Goal: Task Accomplishment & Management: Manage account settings

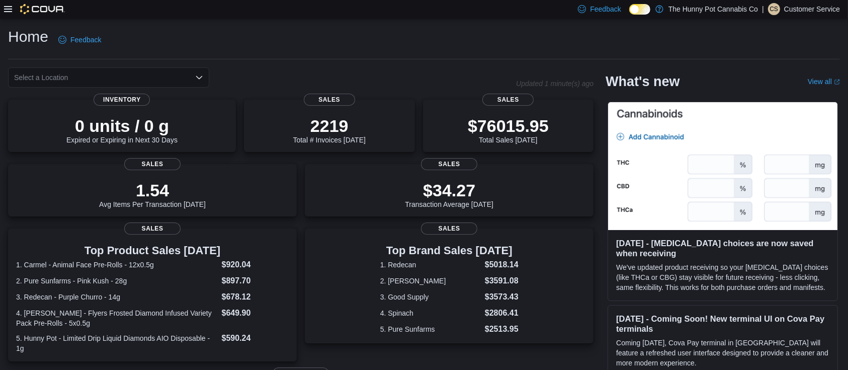
click at [15, 12] on div at bounding box center [34, 9] width 61 height 10
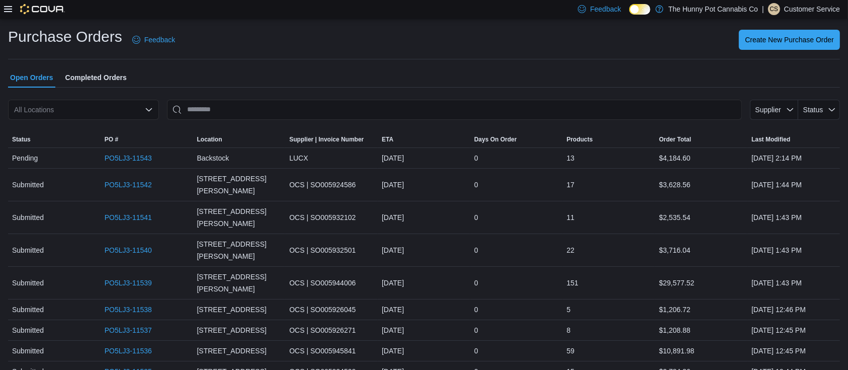
click at [113, 106] on div "All Locations" at bounding box center [83, 110] width 151 height 20
type input "****"
click at [101, 123] on div "1899 Brock Rd" at bounding box center [89, 127] width 127 height 10
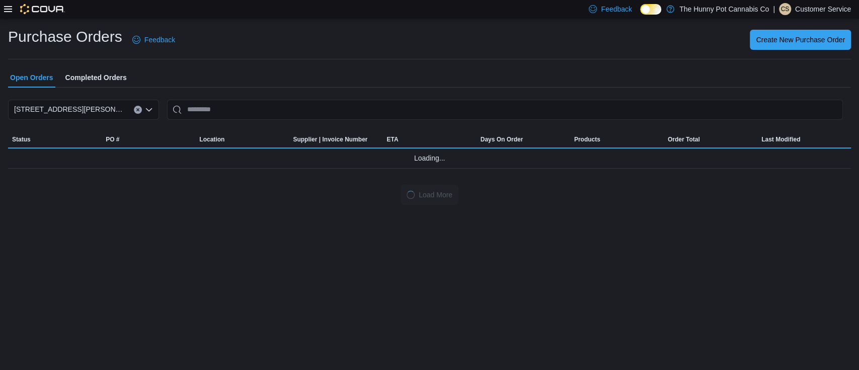
click at [225, 62] on div "Purchase Orders Feedback Create New Purchase Order Open Orders Completed Orders…" at bounding box center [429, 116] width 843 height 178
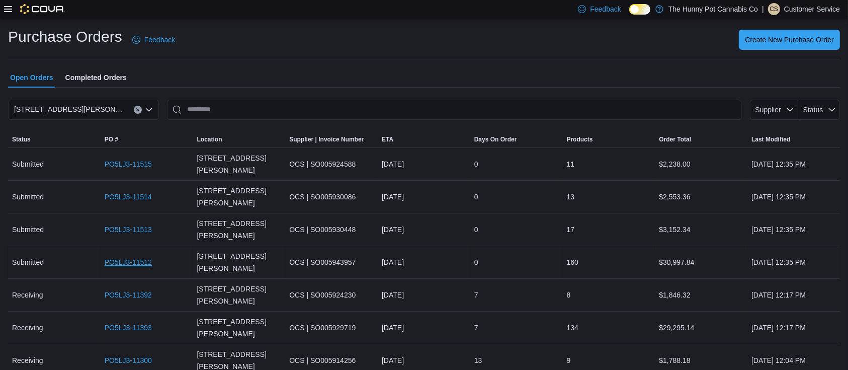
click at [143, 256] on link "PO5LJ3-11512" at bounding box center [128, 262] width 47 height 12
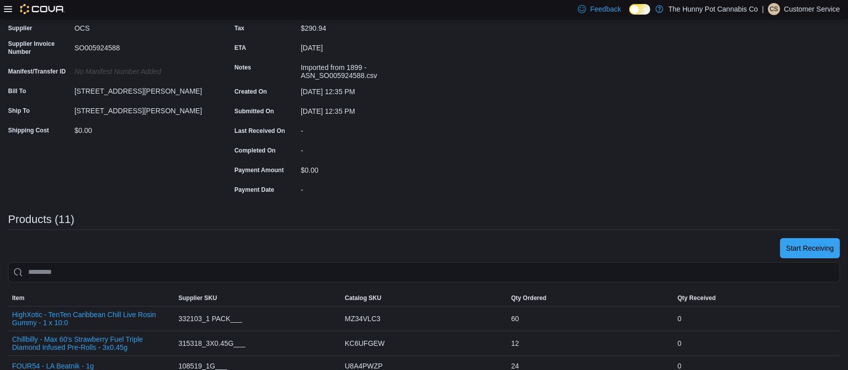
scroll to position [134, 0]
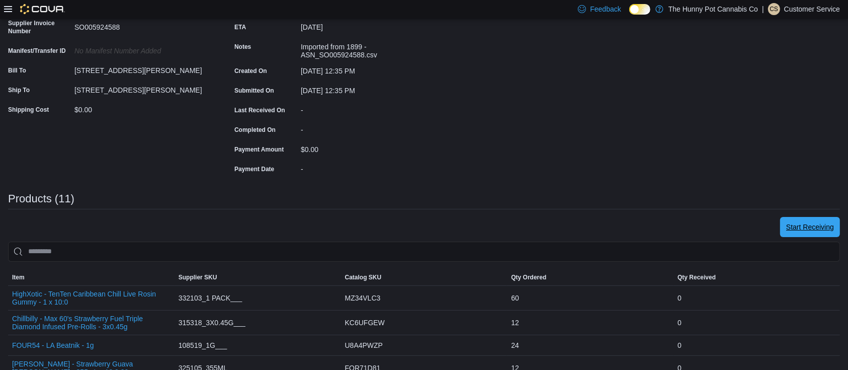
click at [821, 221] on span "Start Receiving" at bounding box center [810, 227] width 48 height 20
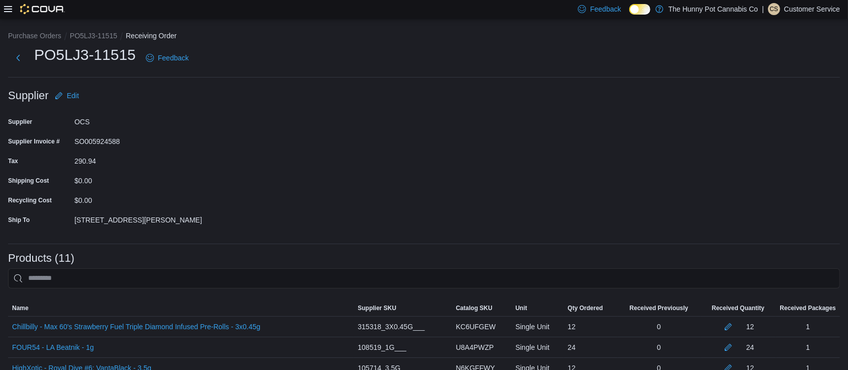
scroll to position [213, 0]
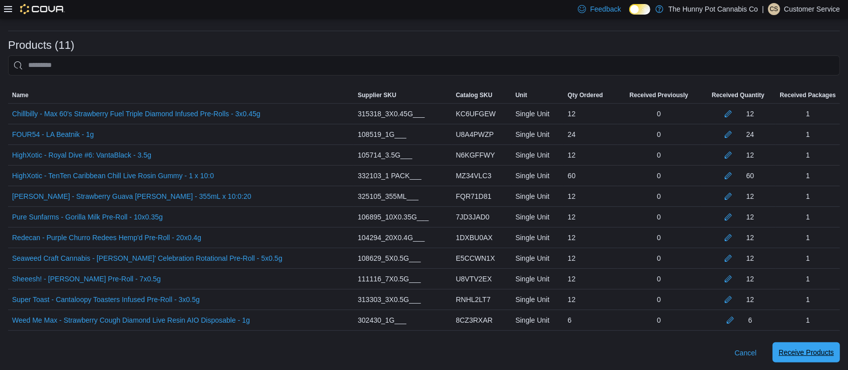
click at [803, 355] on span "Receive Products" at bounding box center [806, 352] width 55 height 10
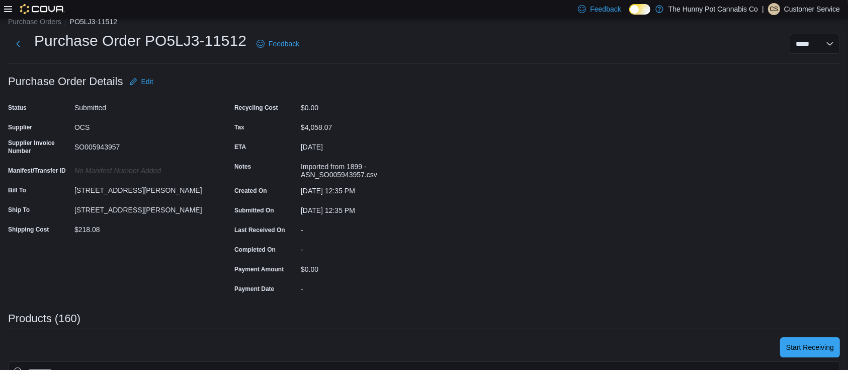
scroll to position [268, 0]
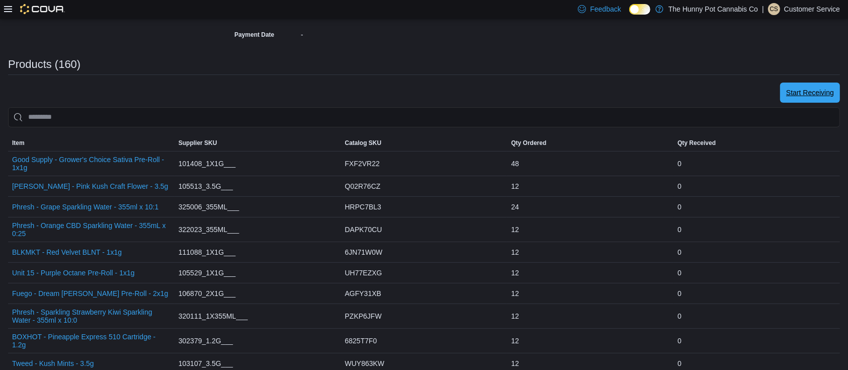
click at [802, 90] on span "Start Receiving" at bounding box center [810, 93] width 48 height 10
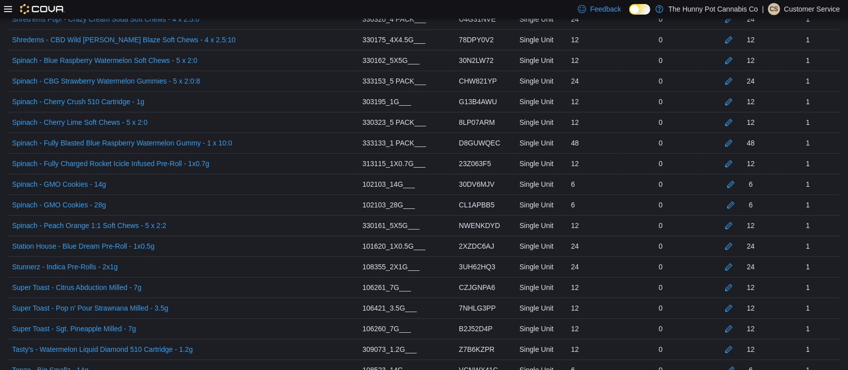
scroll to position [3277, 0]
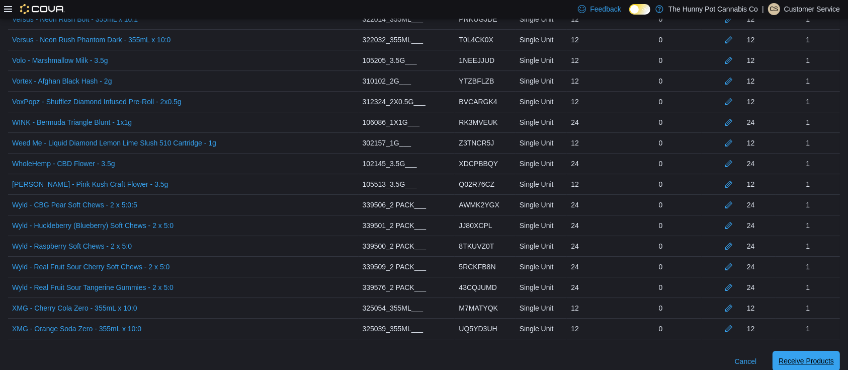
click at [811, 356] on span "Receive Products" at bounding box center [806, 361] width 55 height 10
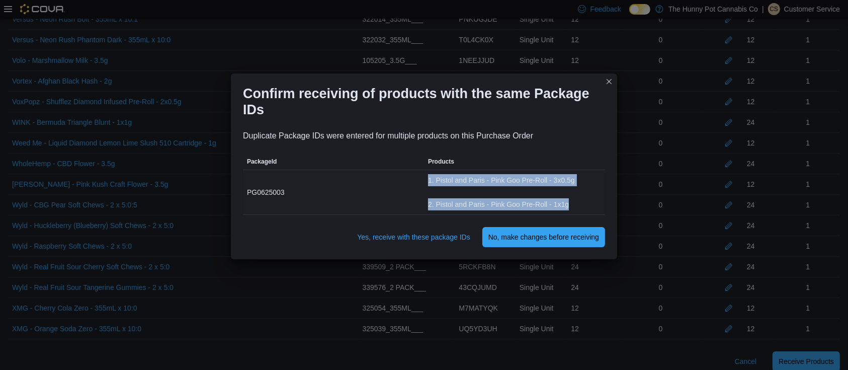
drag, startPoint x: 421, startPoint y: 184, endPoint x: 591, endPoint y: 198, distance: 170.7
click at [591, 198] on tr "PackageId PG0625003 Products 1. Pistol and Paris - Pink Goo Pre-Roll - 3x0.5g 2…" at bounding box center [424, 192] width 362 height 45
copy tr "Products 1. Pistol and Paris - Pink Goo Pre-Roll - 3x0.5g 2. Pistol and Paris -…"
click at [409, 243] on span "Yes, receive with these package IDs" at bounding box center [413, 237] width 113 height 20
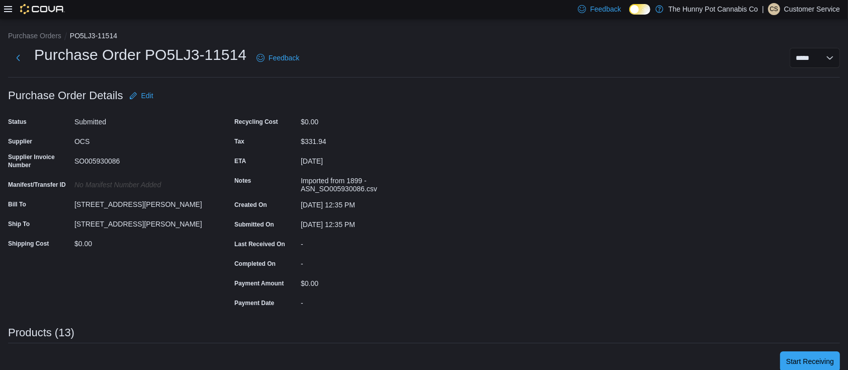
scroll to position [134, 0]
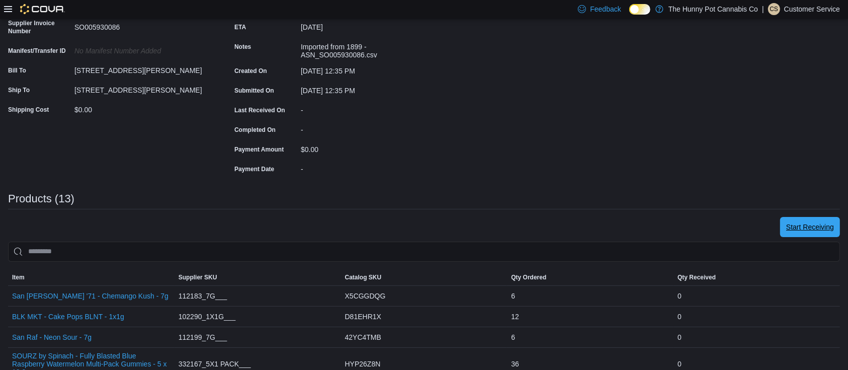
click at [810, 220] on span "Start Receiving" at bounding box center [810, 227] width 48 height 20
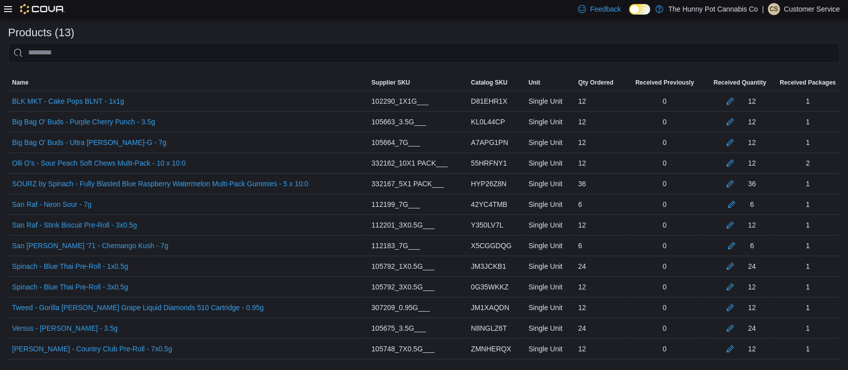
scroll to position [254, 0]
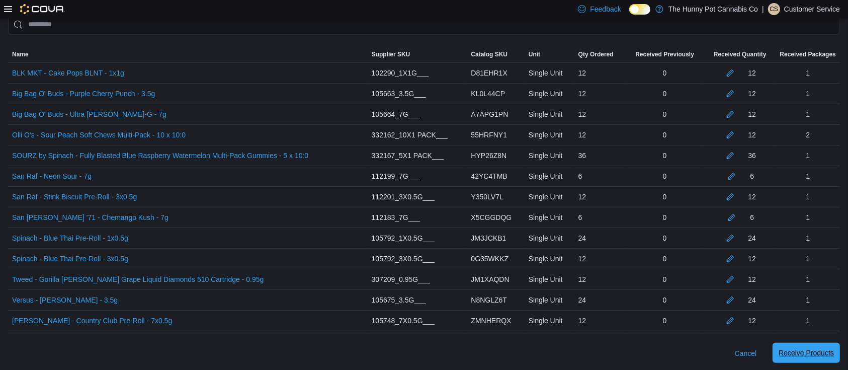
click at [817, 350] on span "Receive Products" at bounding box center [806, 353] width 55 height 10
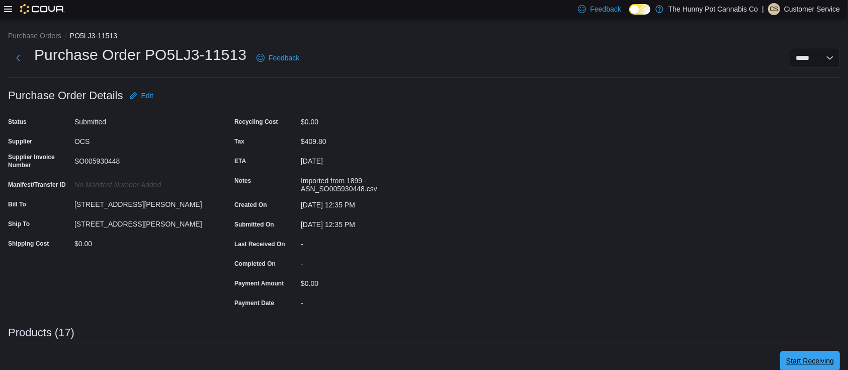
scroll to position [134, 0]
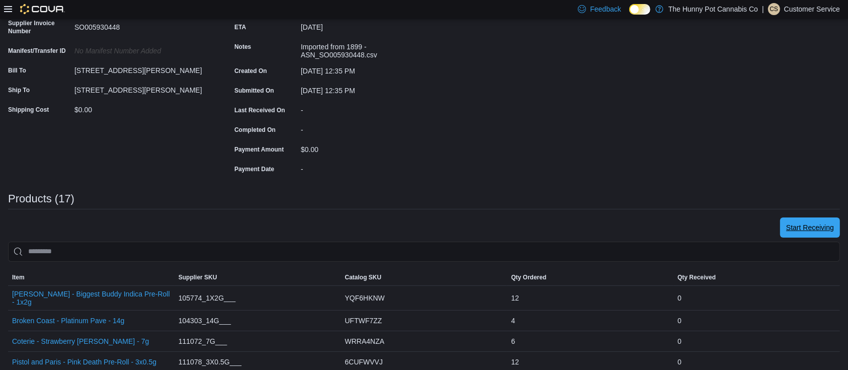
drag, startPoint x: 820, startPoint y: 225, endPoint x: 743, endPoint y: 179, distance: 89.8
click at [820, 225] on span "Start Receiving" at bounding box center [810, 227] width 48 height 10
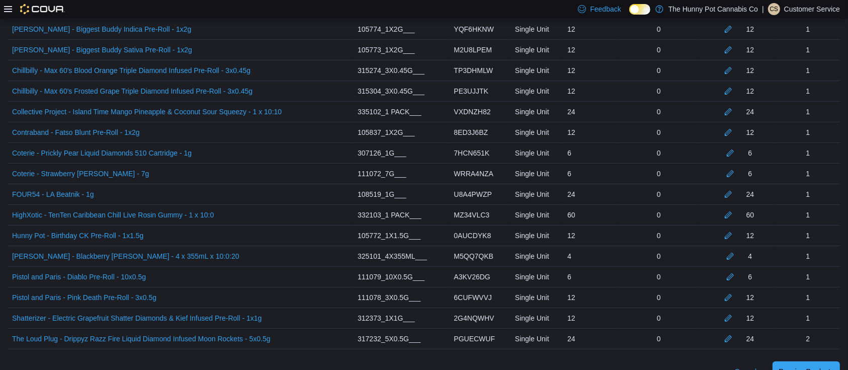
scroll to position [336, 0]
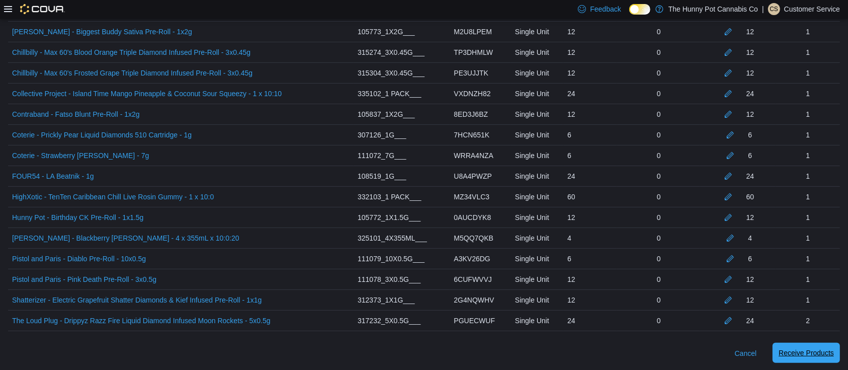
click at [815, 354] on span "Receive Products" at bounding box center [806, 353] width 55 height 10
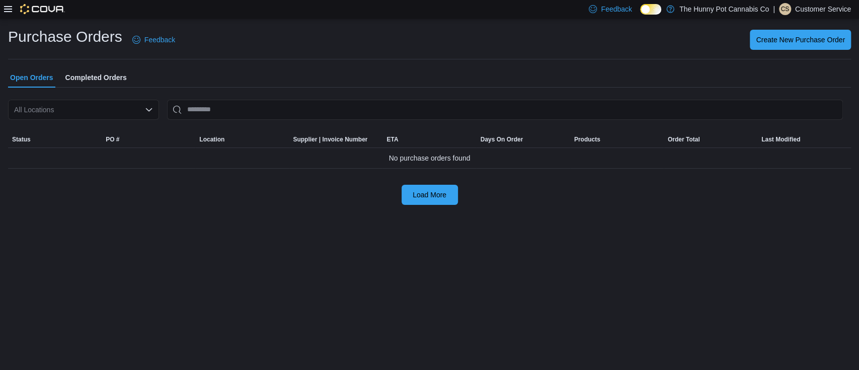
click at [146, 111] on icon "Open list of options" at bounding box center [149, 110] width 8 height 8
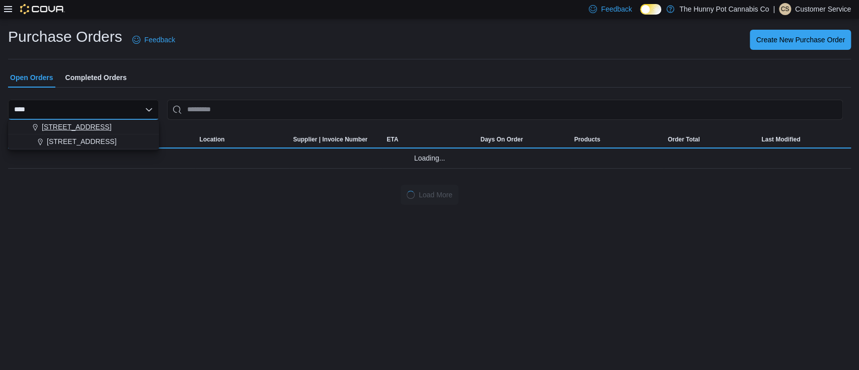
type input "****"
click at [100, 128] on span "[STREET_ADDRESS]" at bounding box center [76, 127] width 69 height 10
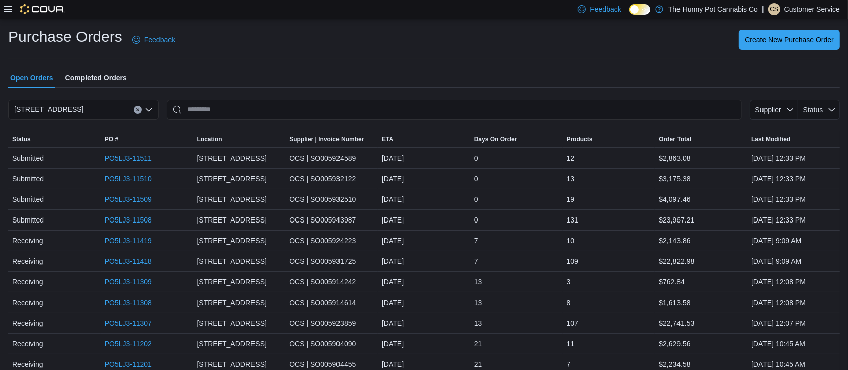
click at [254, 68] on div "Open Orders Completed Orders" at bounding box center [424, 77] width 832 height 20
click at [139, 226] on div "PO5LJ3-11508" at bounding box center [147, 220] width 93 height 20
click at [131, 220] on link "PO5LJ3-11508" at bounding box center [128, 220] width 47 height 12
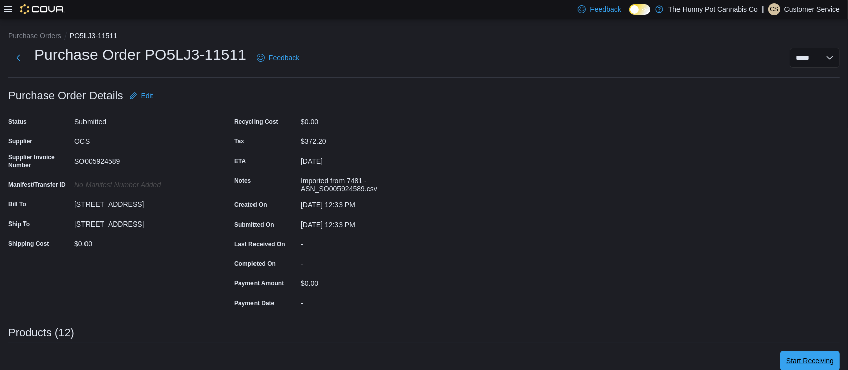
click at [817, 353] on span "Start Receiving" at bounding box center [810, 361] width 48 height 20
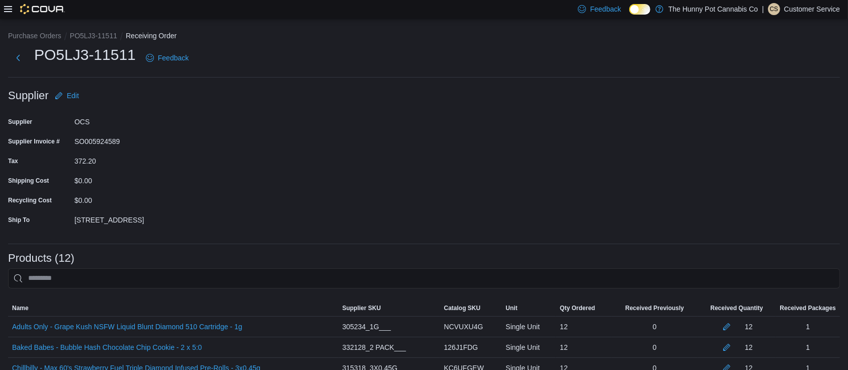
scroll to position [233, 0]
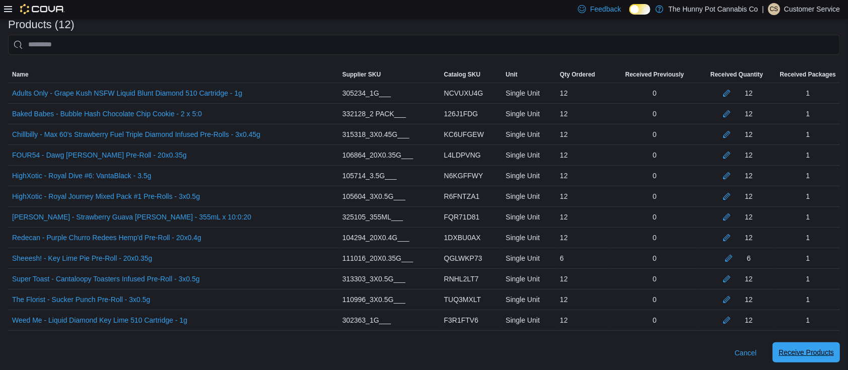
click at [805, 343] on span "Receive Products" at bounding box center [806, 352] width 55 height 20
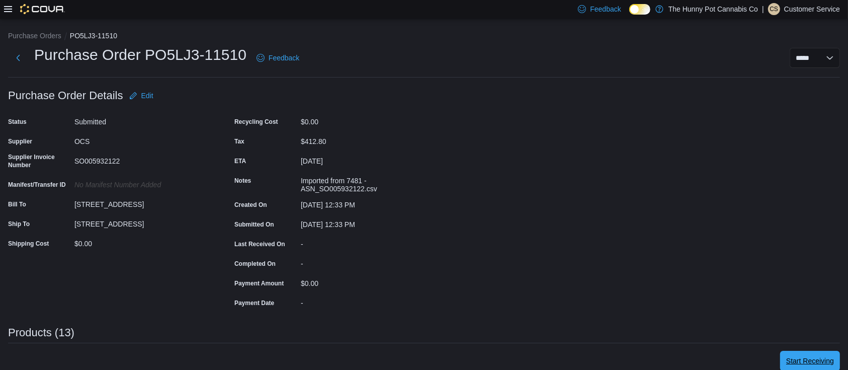
click at [834, 368] on span "Start Receiving" at bounding box center [810, 361] width 48 height 20
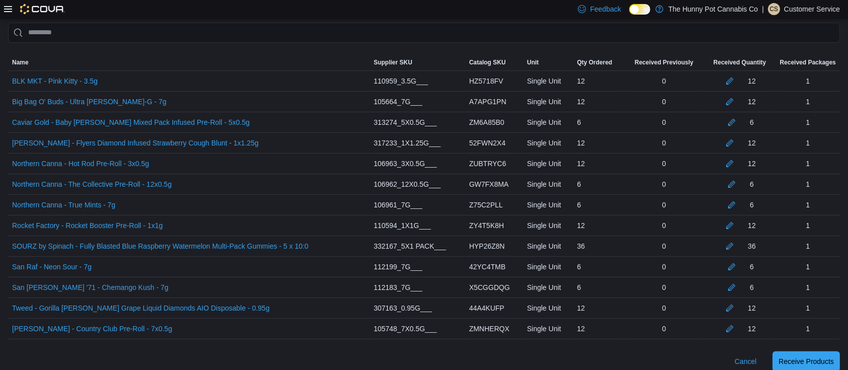
scroll to position [254, 0]
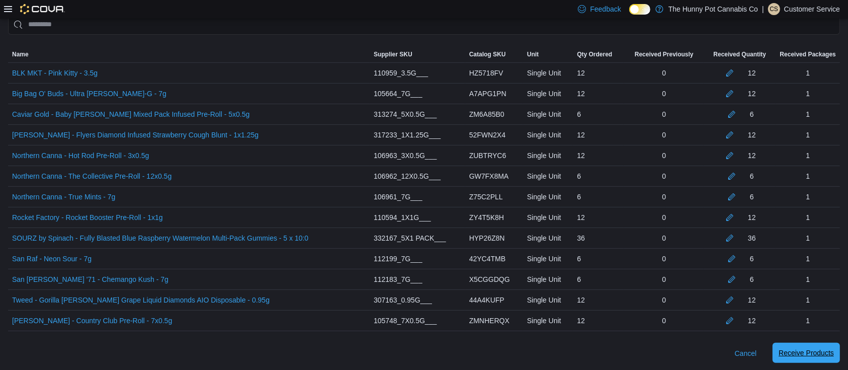
click at [817, 356] on span "Receive Products" at bounding box center [806, 353] width 55 height 20
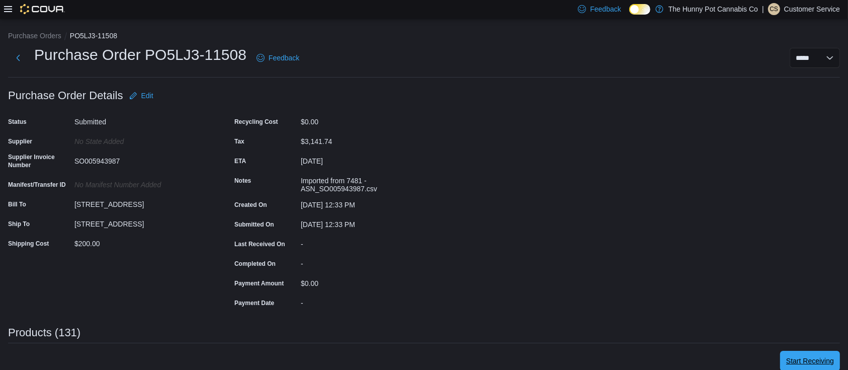
click at [803, 359] on span "Start Receiving" at bounding box center [810, 361] width 48 height 10
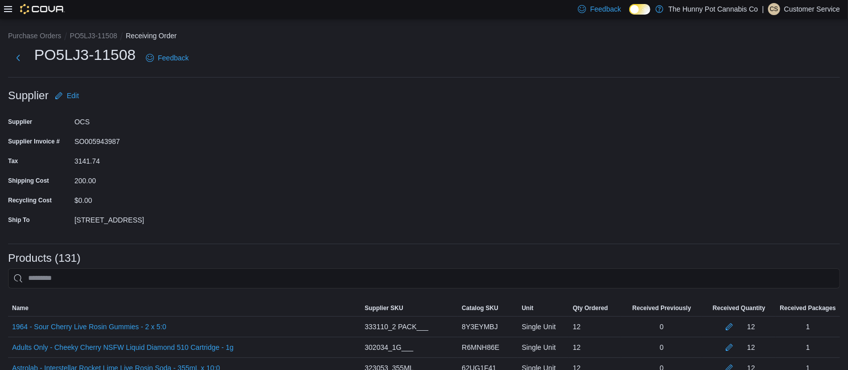
scroll to position [2681, 0]
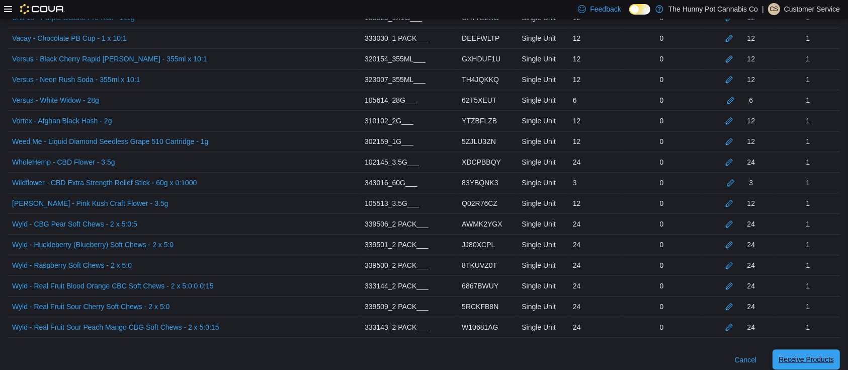
click at [805, 354] on span "Receive Products" at bounding box center [806, 359] width 55 height 10
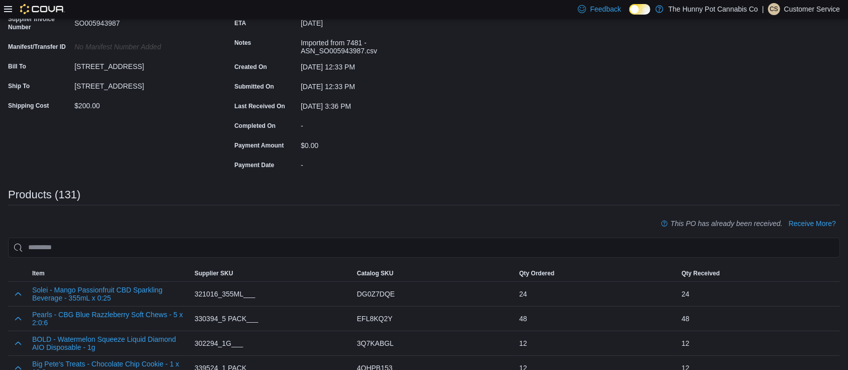
scroll to position [139, 0]
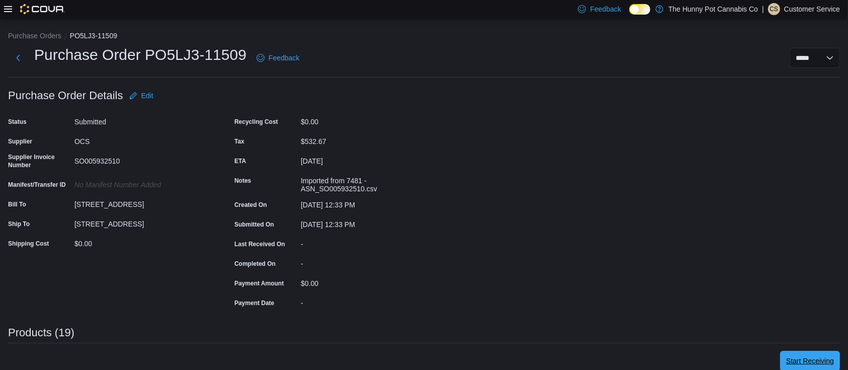
click at [799, 356] on span "Start Receiving" at bounding box center [810, 361] width 48 height 10
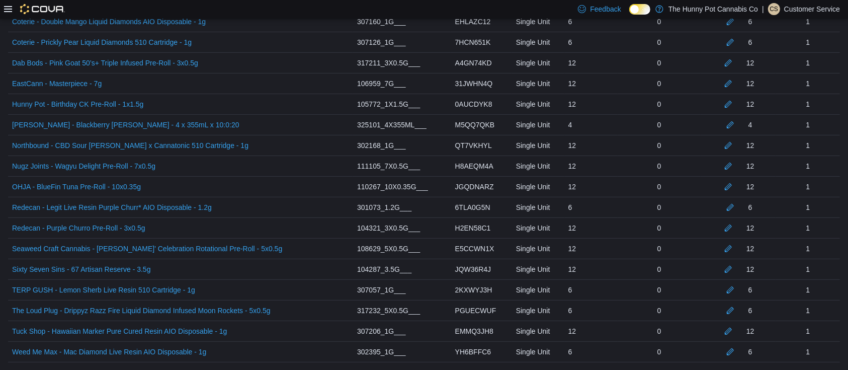
scroll to position [377, 0]
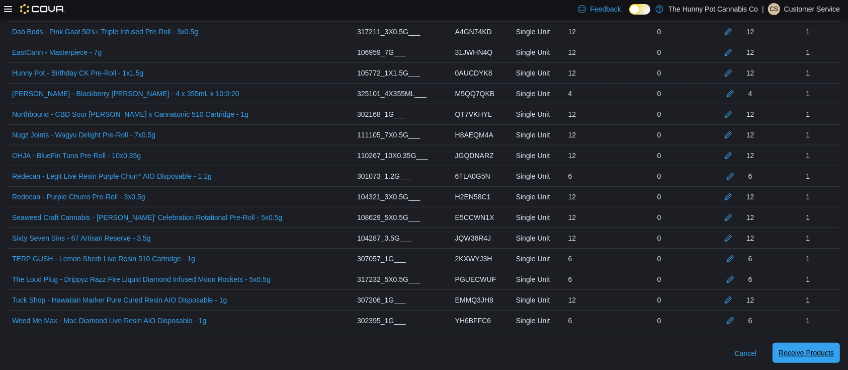
click at [799, 349] on span "Receive Products" at bounding box center [806, 353] width 55 height 10
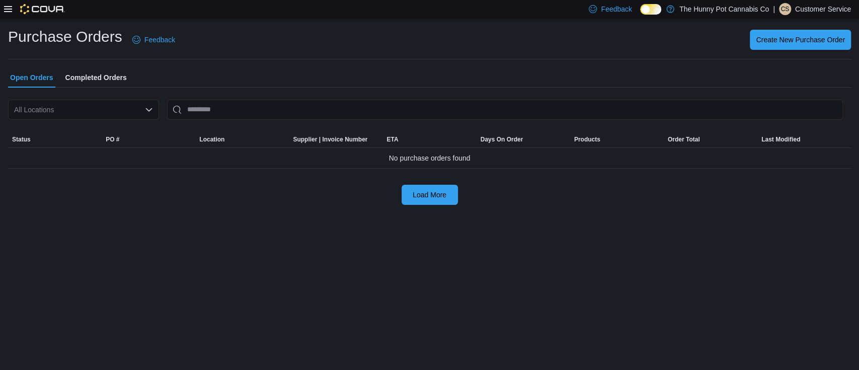
click at [146, 108] on icon "Open list of options" at bounding box center [149, 109] width 6 height 3
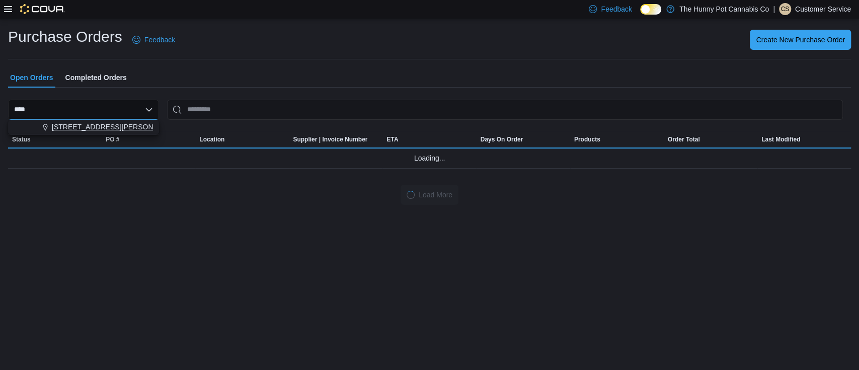
type input "****"
click at [116, 128] on span "[STREET_ADDRESS][PERSON_NAME]" at bounding box center [116, 127] width 128 height 10
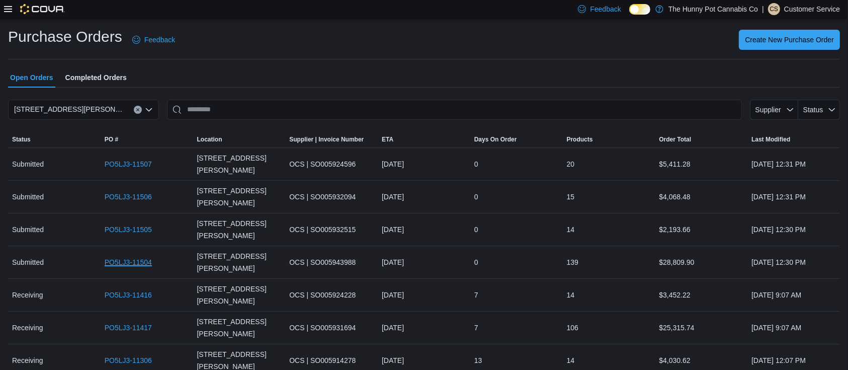
click at [128, 256] on link "PO5LJ3-11504" at bounding box center [128, 262] width 47 height 12
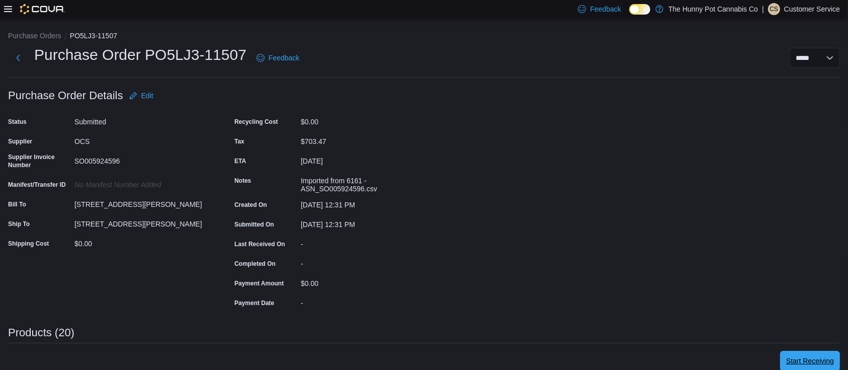
click at [818, 353] on span "Start Receiving" at bounding box center [810, 361] width 48 height 20
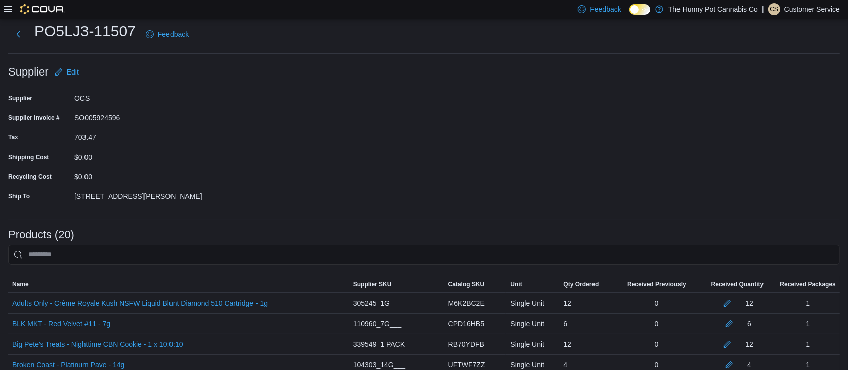
scroll to position [398, 0]
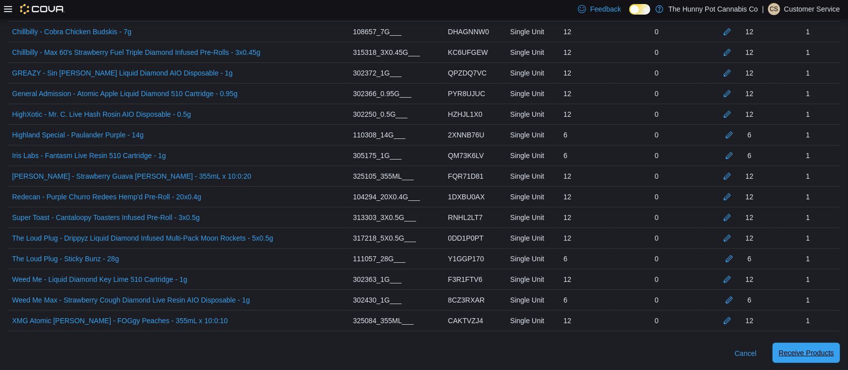
click at [810, 360] on span "Receive Products" at bounding box center [806, 353] width 55 height 20
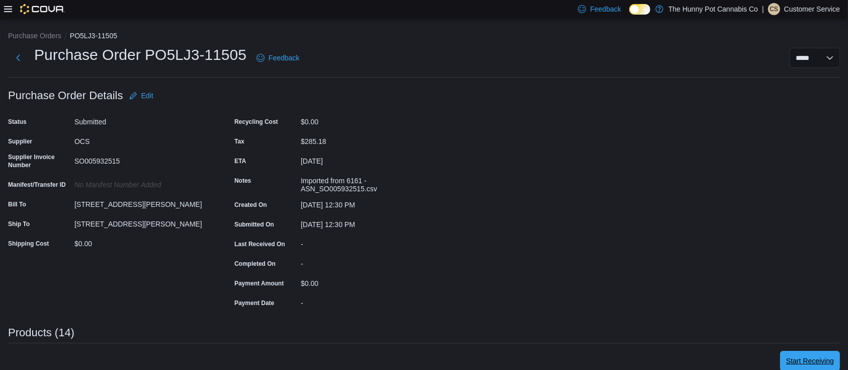
click at [805, 358] on span "Start Receiving" at bounding box center [810, 361] width 48 height 10
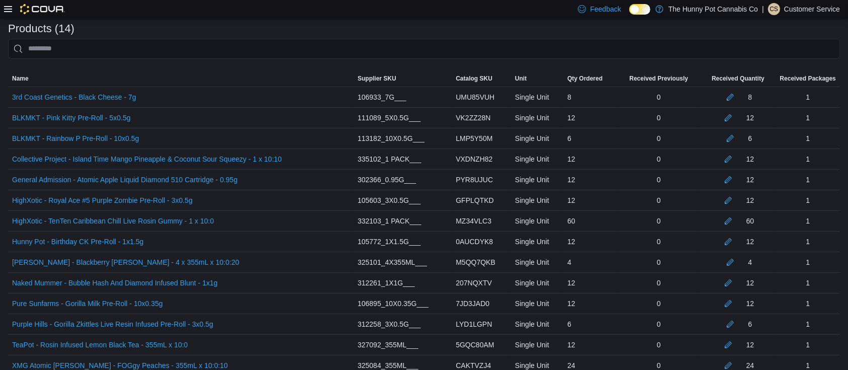
scroll to position [274, 0]
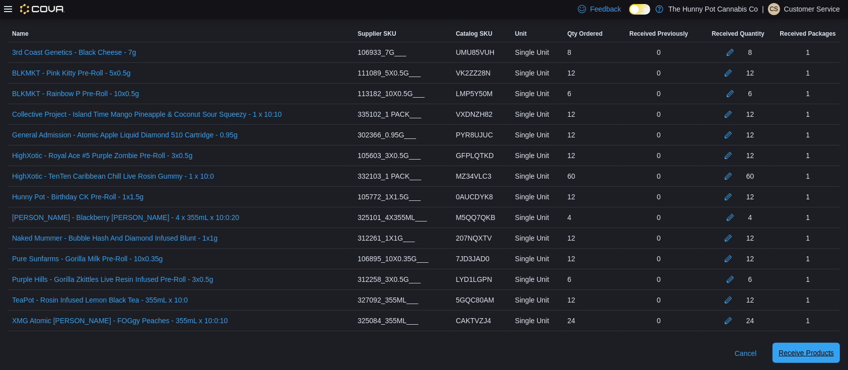
click at [804, 344] on span "Receive Products" at bounding box center [806, 353] width 55 height 20
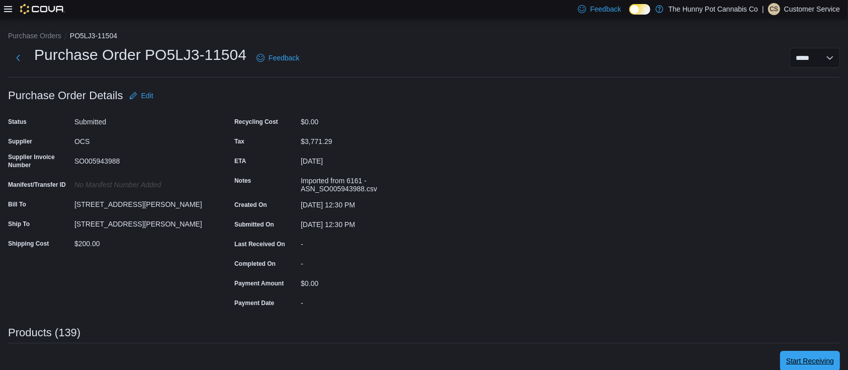
click at [808, 364] on span "Start Receiving" at bounding box center [810, 361] width 48 height 10
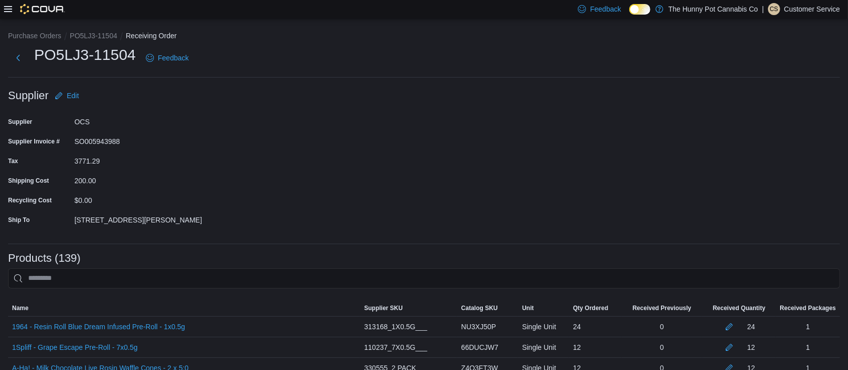
scroll to position [2845, 0]
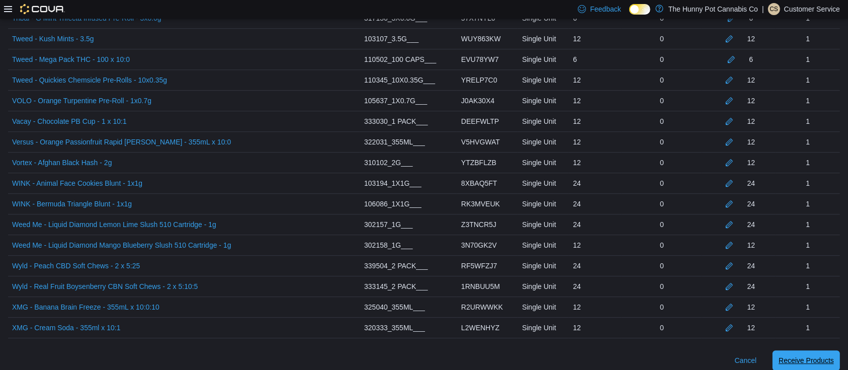
click at [818, 350] on span "Receive Products" at bounding box center [806, 360] width 55 height 20
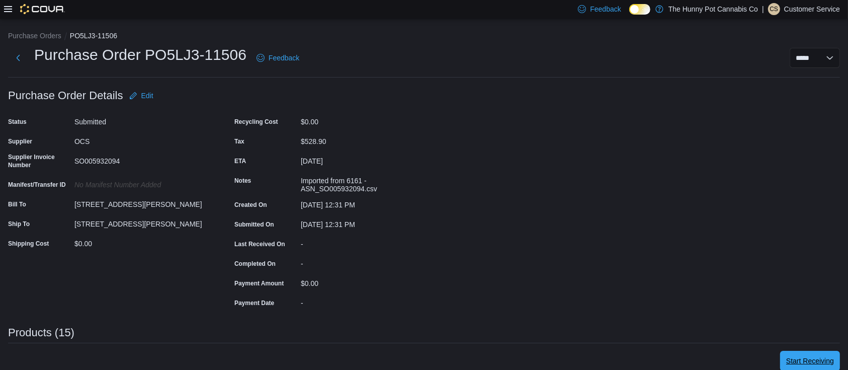
click at [823, 365] on span "Start Receiving" at bounding box center [810, 361] width 48 height 10
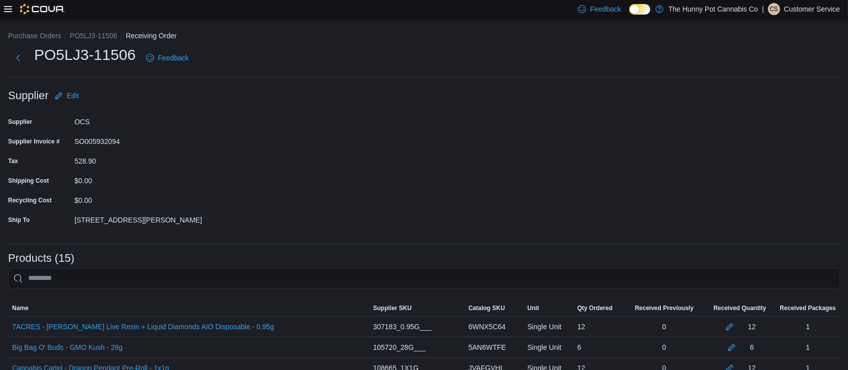
scroll to position [295, 0]
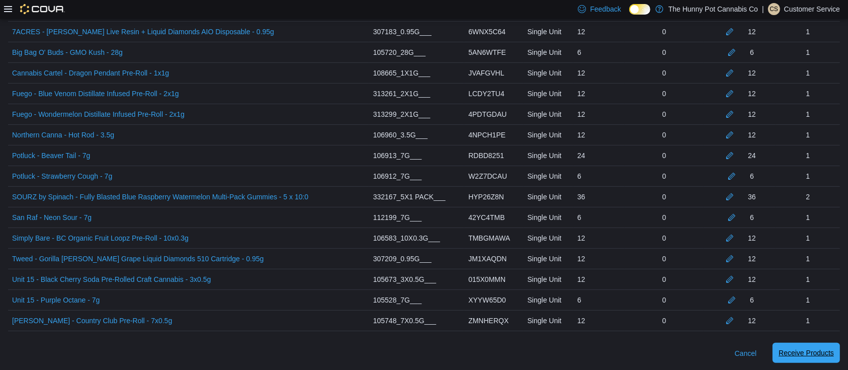
click at [817, 352] on span "Receive Products" at bounding box center [806, 353] width 55 height 10
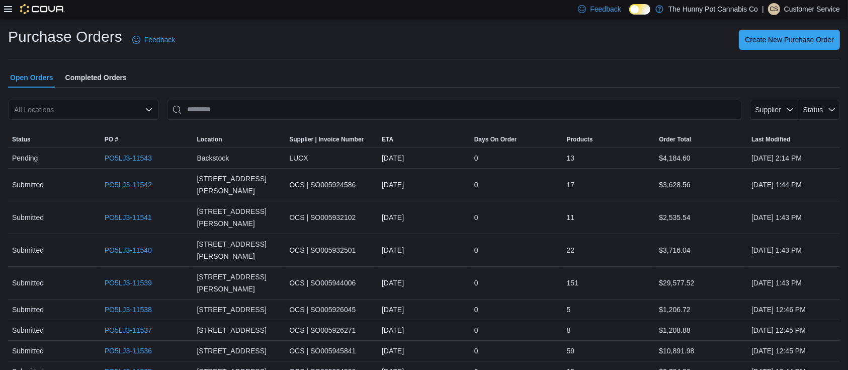
click at [98, 113] on div "All Locations" at bounding box center [83, 110] width 151 height 20
type input "***"
click at [98, 130] on span "[STREET_ADDRESS]" at bounding box center [81, 127] width 69 height 10
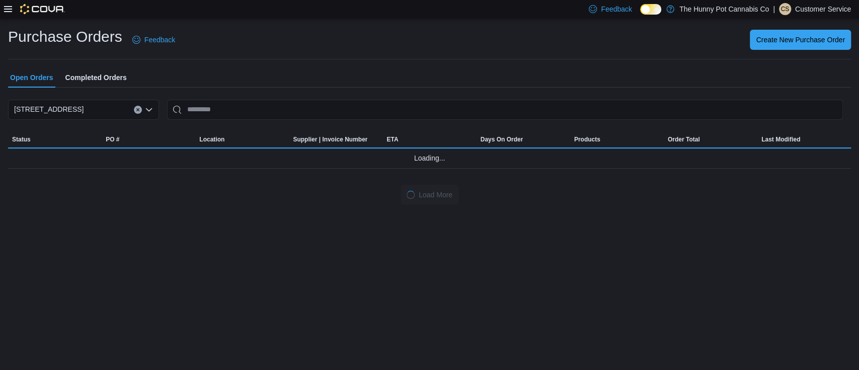
click at [296, 60] on div "Purchase Orders Feedback Create New Purchase Order Open Orders Completed Orders…" at bounding box center [429, 116] width 843 height 178
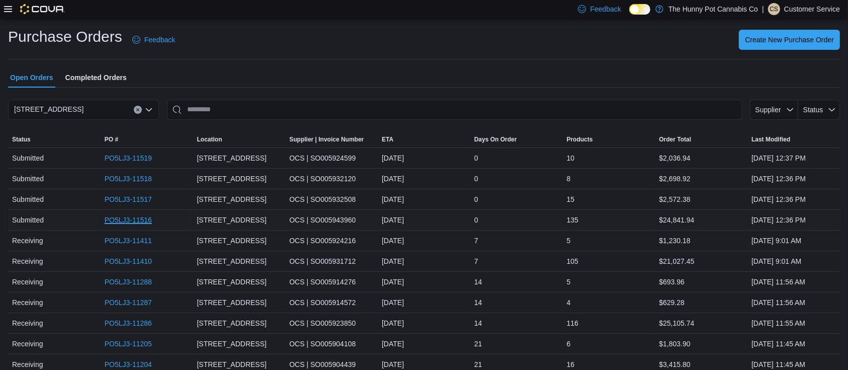
click at [125, 220] on link "PO5LJ3-11516" at bounding box center [128, 220] width 47 height 12
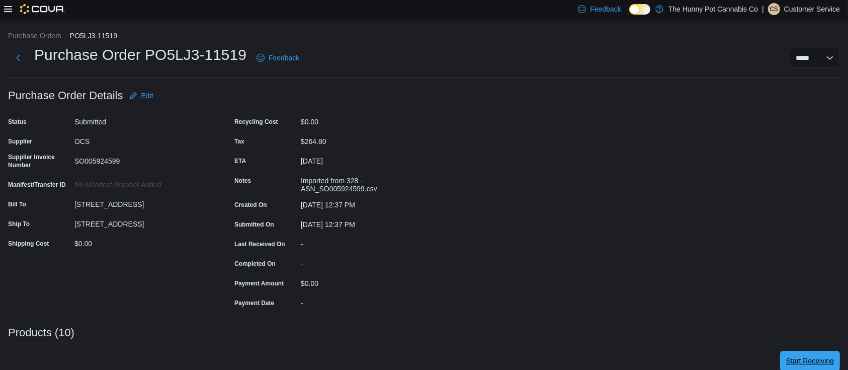
click at [824, 363] on span "Start Receiving" at bounding box center [810, 361] width 48 height 10
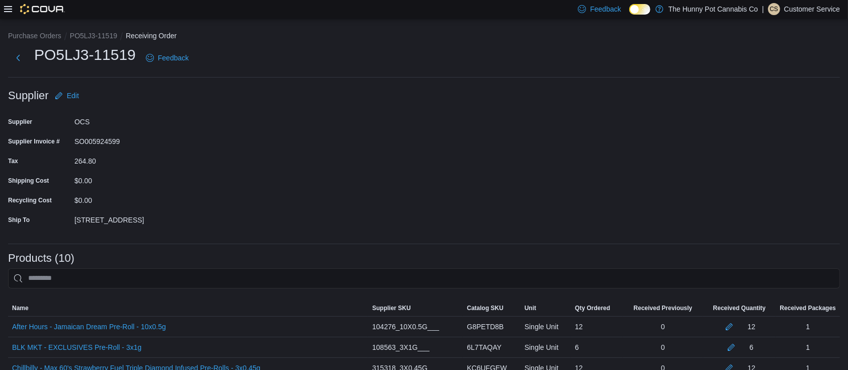
scroll to position [192, 0]
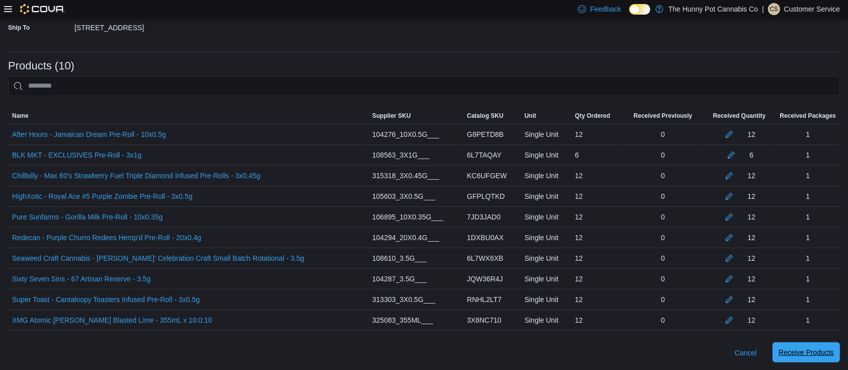
click at [834, 358] on span "Receive Products" at bounding box center [806, 352] width 55 height 20
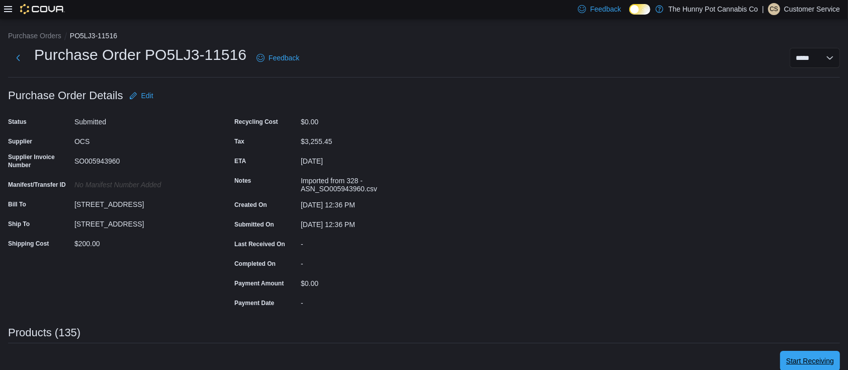
click at [809, 363] on span "Start Receiving" at bounding box center [810, 361] width 48 height 10
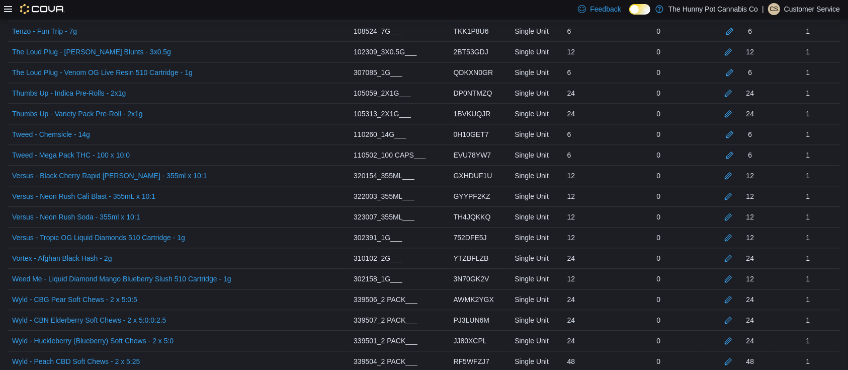
scroll to position [2763, 0]
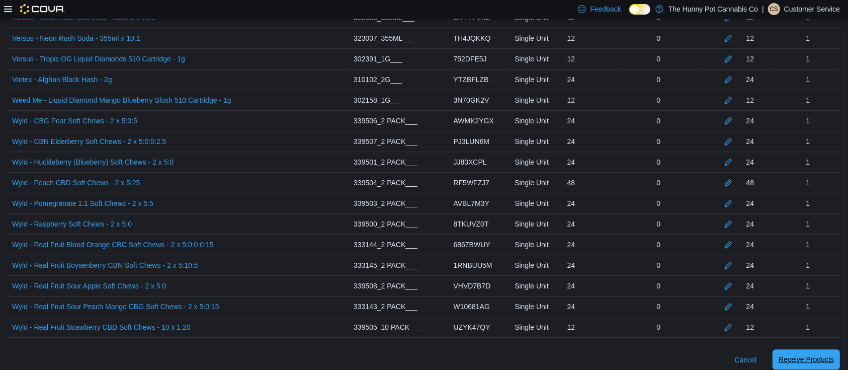
click at [796, 354] on span "Receive Products" at bounding box center [806, 359] width 55 height 10
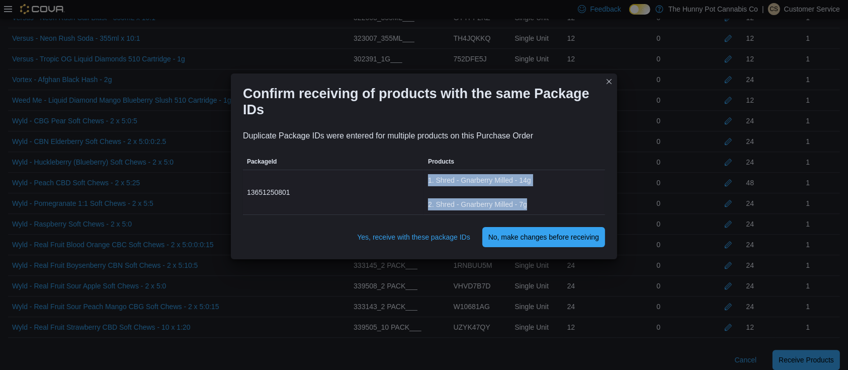
drag, startPoint x: 423, startPoint y: 177, endPoint x: 535, endPoint y: 200, distance: 115.0
click at [535, 200] on tr "PackageId 13651250801 Products 1. Shred - Gnarberry Milled - 14g 2. Shred - Gna…" at bounding box center [424, 192] width 362 height 45
copy tr "Products 1. Shred - Gnarberry Milled - 14g 2. Shred - Gnarberry Milled - 7g"
click at [435, 232] on span "Yes, receive with these package IDs" at bounding box center [413, 237] width 113 height 10
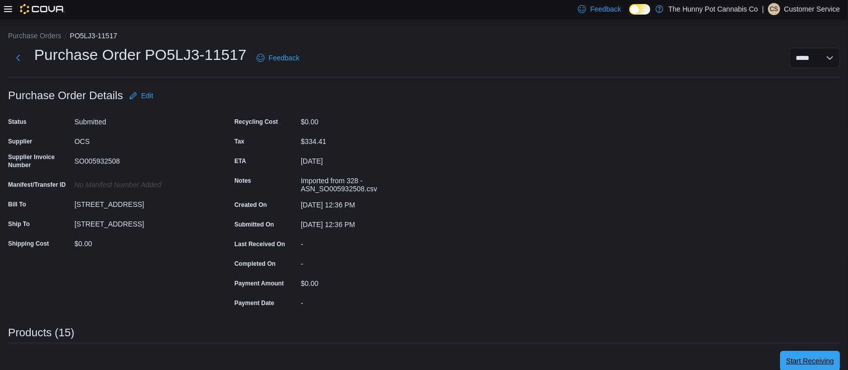
click at [825, 356] on span "Start Receiving" at bounding box center [810, 361] width 48 height 20
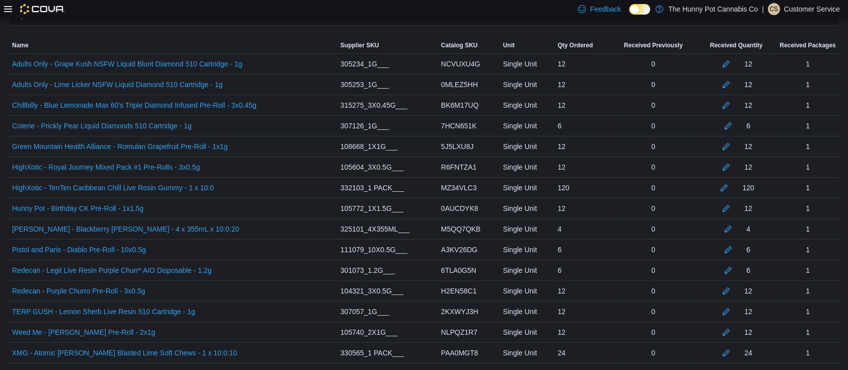
scroll to position [295, 0]
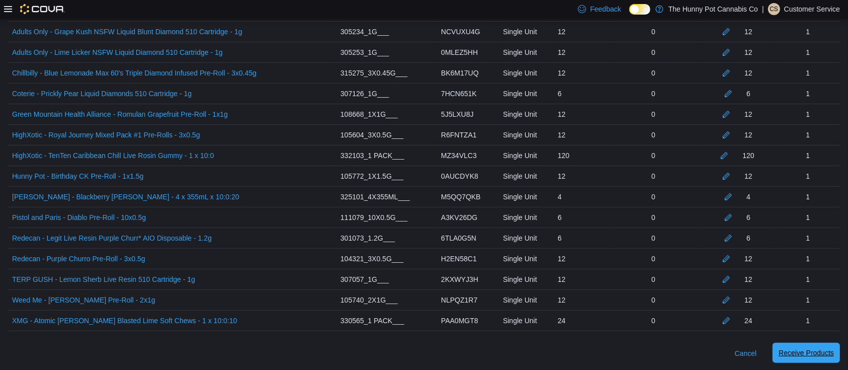
click at [788, 346] on button "Receive Products" at bounding box center [806, 353] width 67 height 20
click at [606, 318] on div "24" at bounding box center [582, 320] width 56 height 20
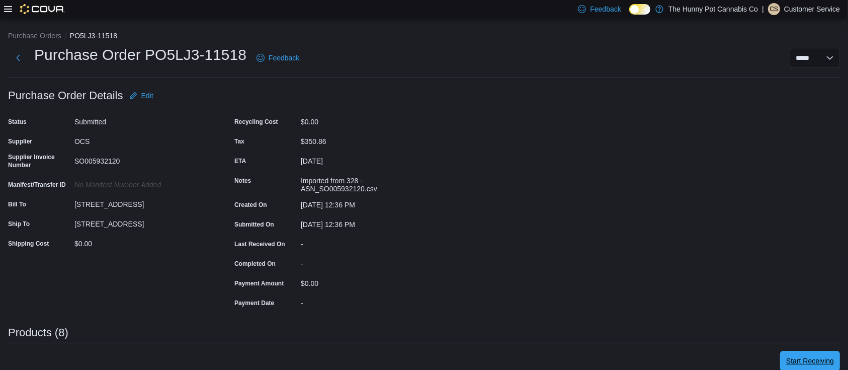
click at [810, 357] on span "Start Receiving" at bounding box center [810, 361] width 48 height 10
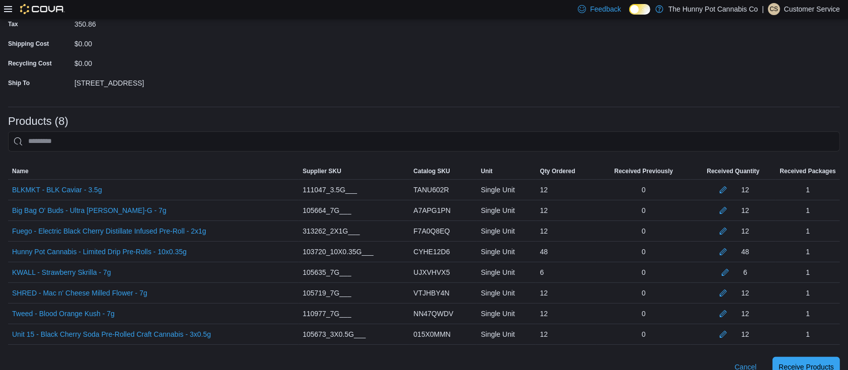
scroll to position [151, 0]
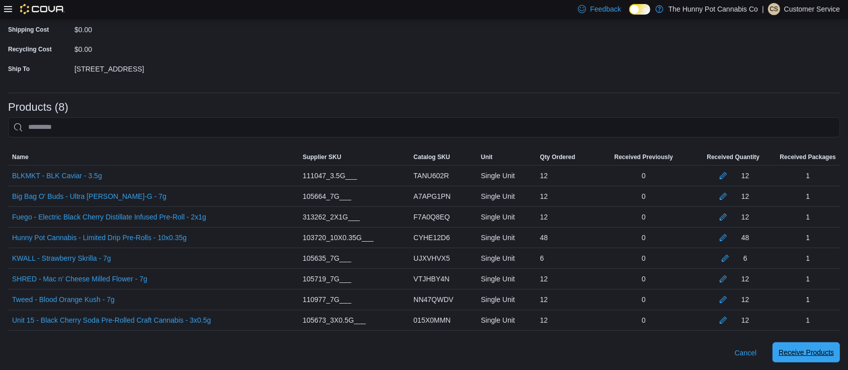
click at [803, 348] on span "Receive Products" at bounding box center [806, 352] width 55 height 10
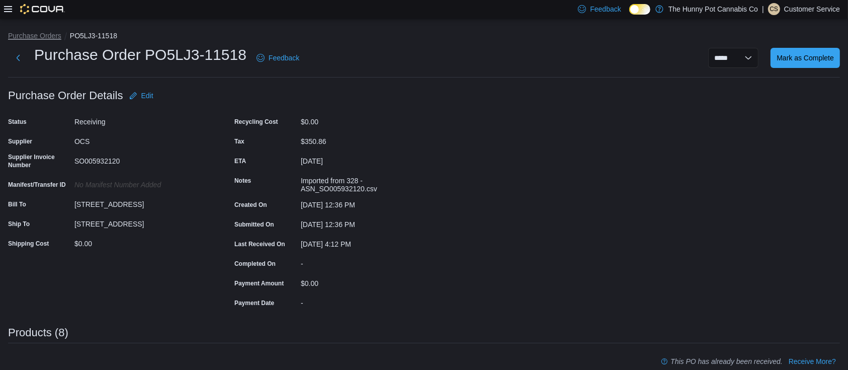
click at [42, 32] on button "Purchase Orders" at bounding box center [34, 36] width 53 height 8
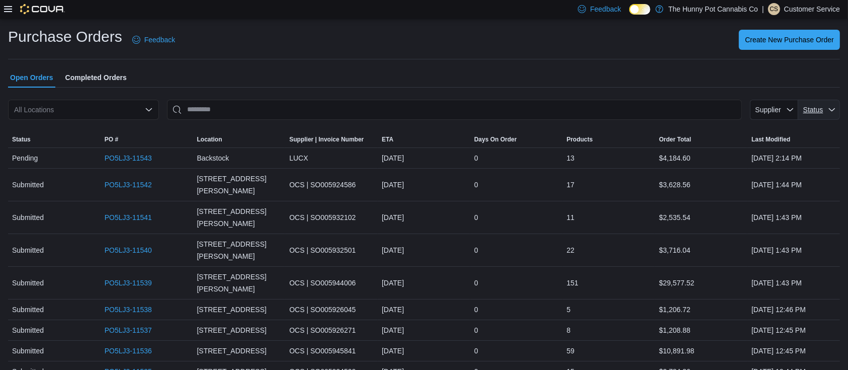
click at [824, 105] on span "Status" at bounding box center [813, 110] width 22 height 10
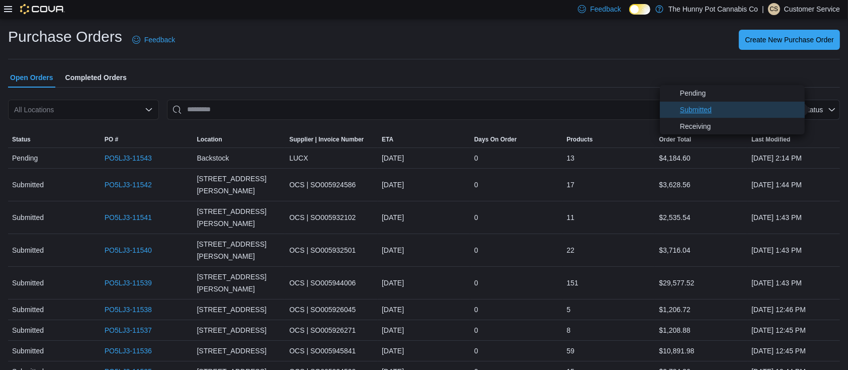
click at [720, 111] on span "Submitted" at bounding box center [739, 110] width 119 height 12
type input "**********"
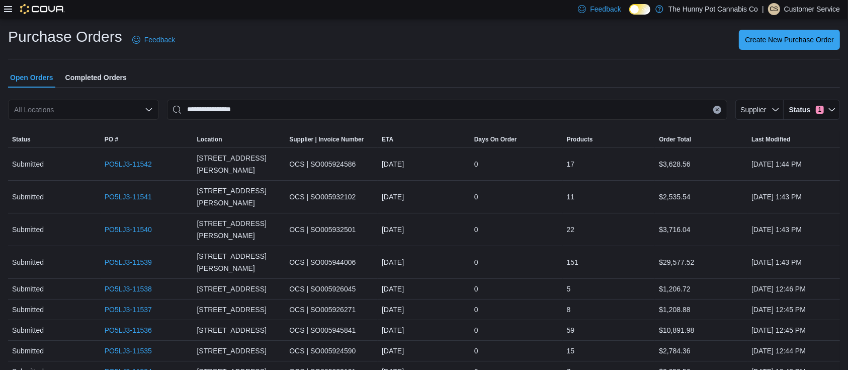
click at [471, 84] on div "Open Orders Completed Orders" at bounding box center [424, 77] width 832 height 20
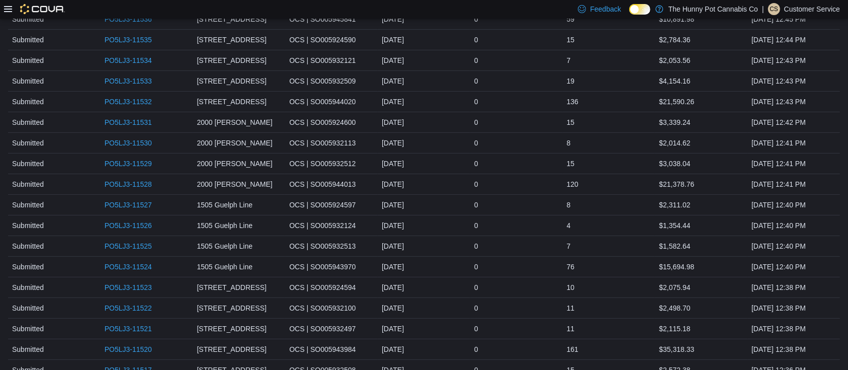
scroll to position [315, 0]
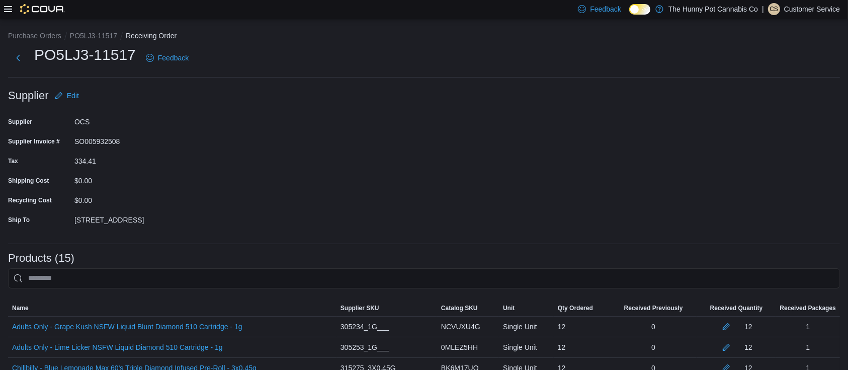
scroll to position [295, 0]
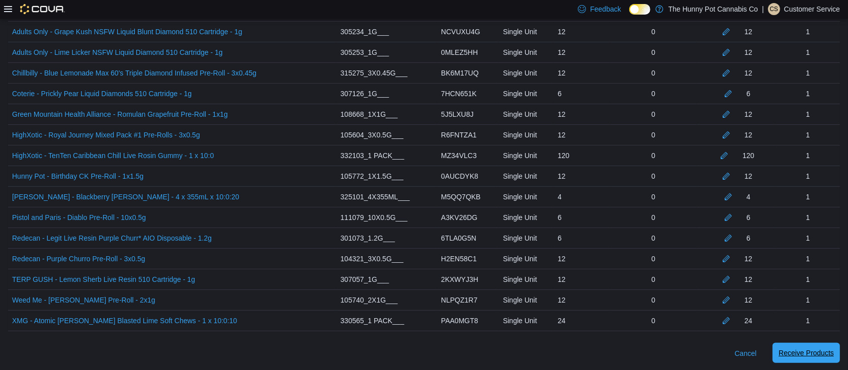
click at [801, 354] on span "Receive Products" at bounding box center [806, 353] width 55 height 10
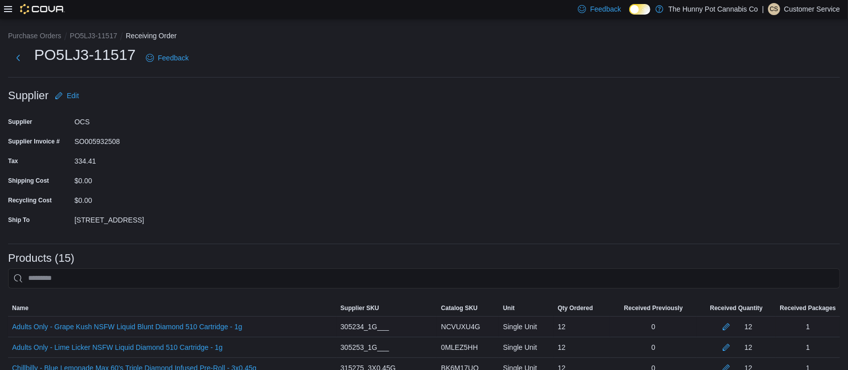
scroll to position [1, 0]
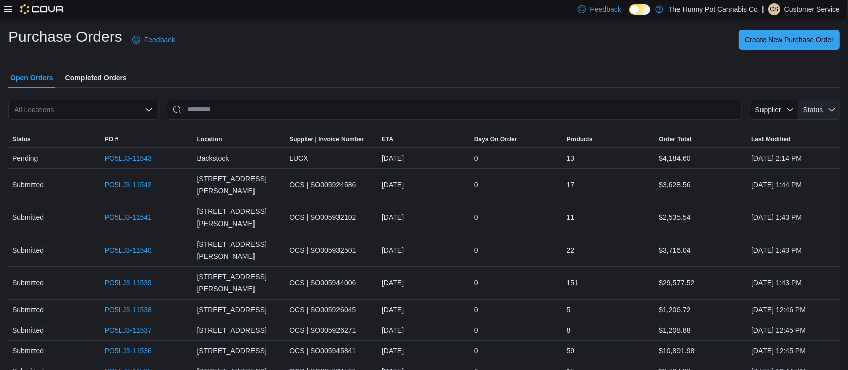
click at [823, 108] on span "Status" at bounding box center [813, 110] width 20 height 8
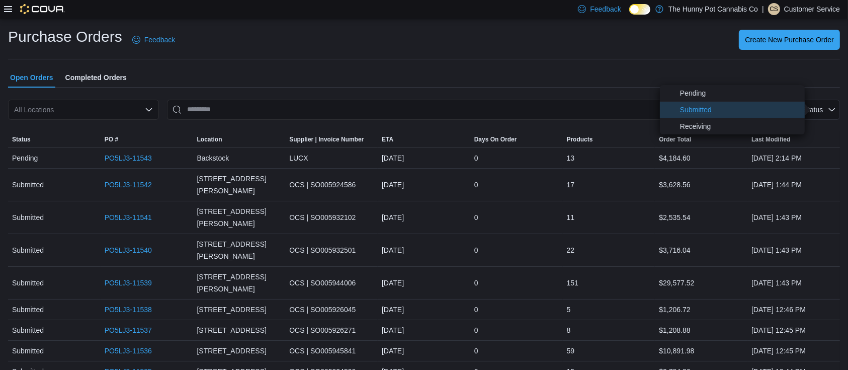
click at [705, 112] on span "Submitted" at bounding box center [739, 110] width 119 height 12
type input "**********"
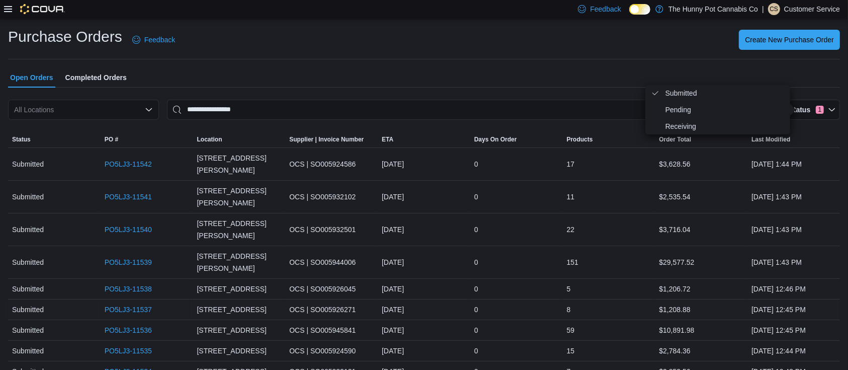
scroll to position [295, 0]
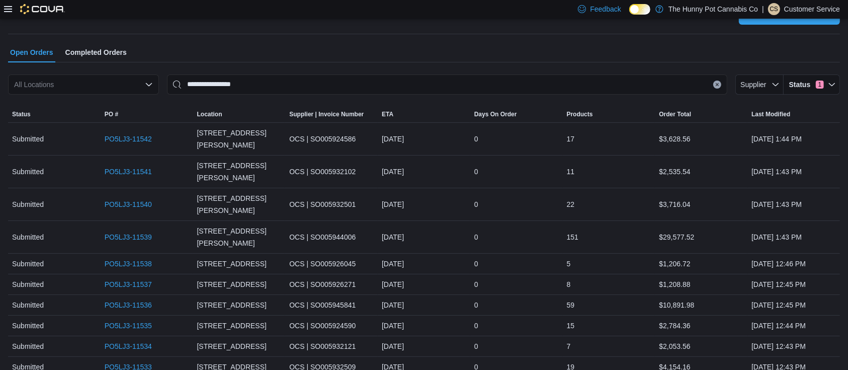
scroll to position [0, 0]
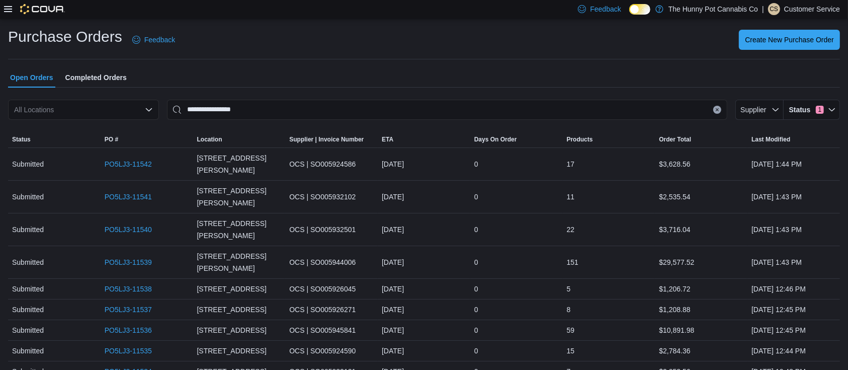
click at [240, 71] on div "Open Orders Completed Orders" at bounding box center [424, 77] width 832 height 20
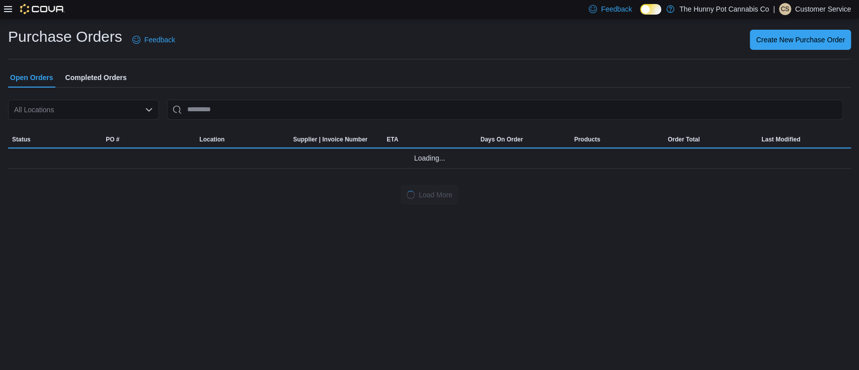
click at [146, 108] on icon "Open list of options" at bounding box center [149, 109] width 6 height 3
type input "***"
click at [121, 126] on div "[STREET_ADDRESS]" at bounding box center [89, 127] width 127 height 10
click at [286, 66] on div "Purchase Orders Feedback Create New Purchase Order Open Orders Completed Orders…" at bounding box center [429, 116] width 843 height 178
click at [428, 78] on div "Open Orders Completed Orders" at bounding box center [429, 77] width 843 height 20
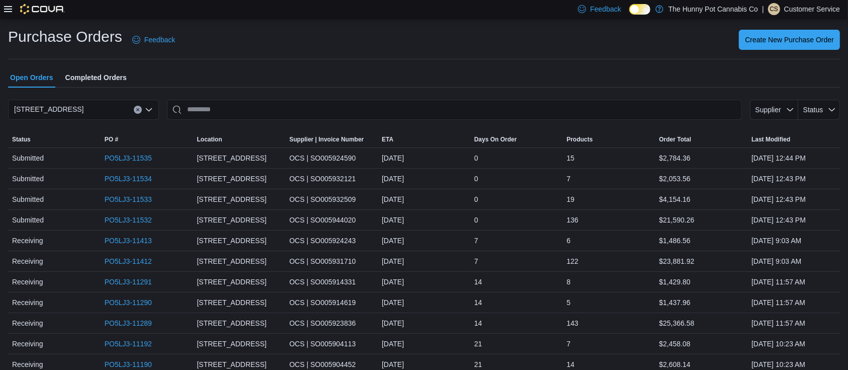
click at [133, 217] on link "PO5LJ3-11532" at bounding box center [128, 220] width 47 height 12
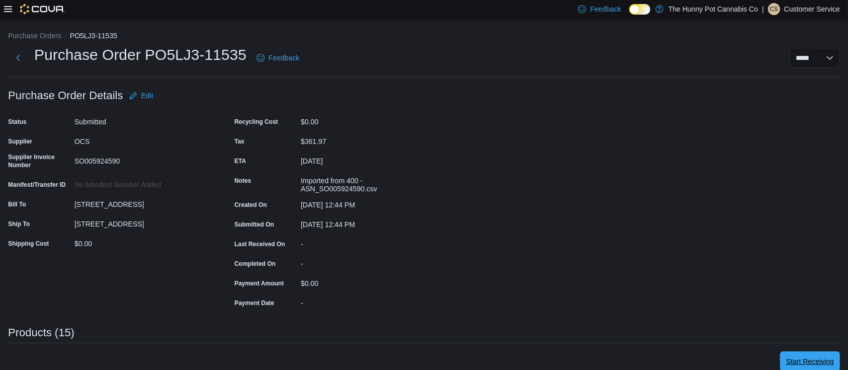
click at [820, 355] on span "Start Receiving" at bounding box center [810, 361] width 48 height 20
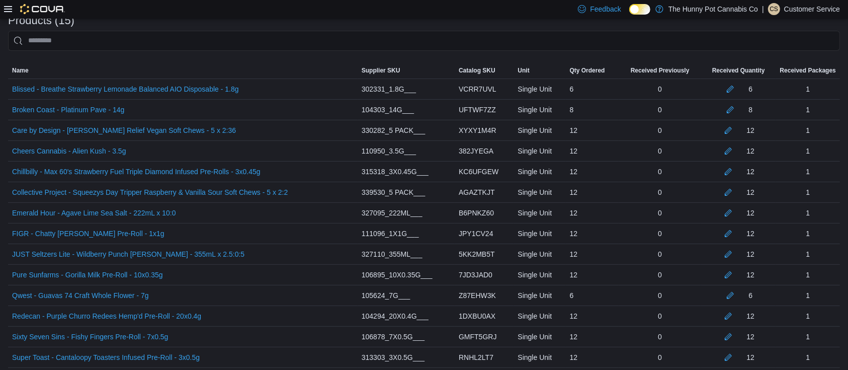
scroll to position [295, 0]
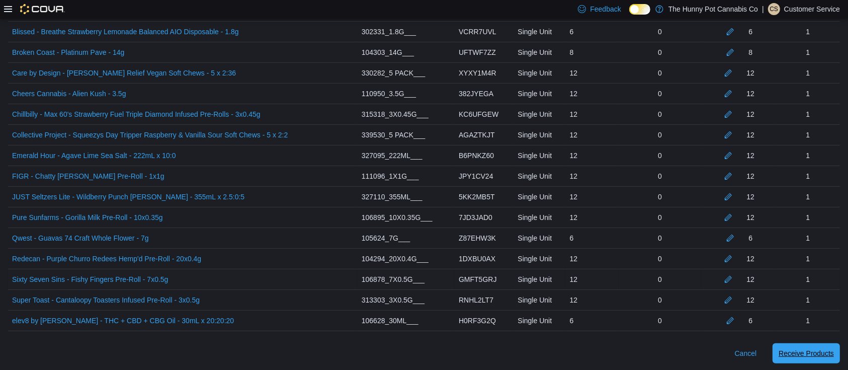
drag, startPoint x: 822, startPoint y: 352, endPoint x: 801, endPoint y: 285, distance: 69.7
click at [822, 351] on span "Receive Products" at bounding box center [806, 353] width 55 height 10
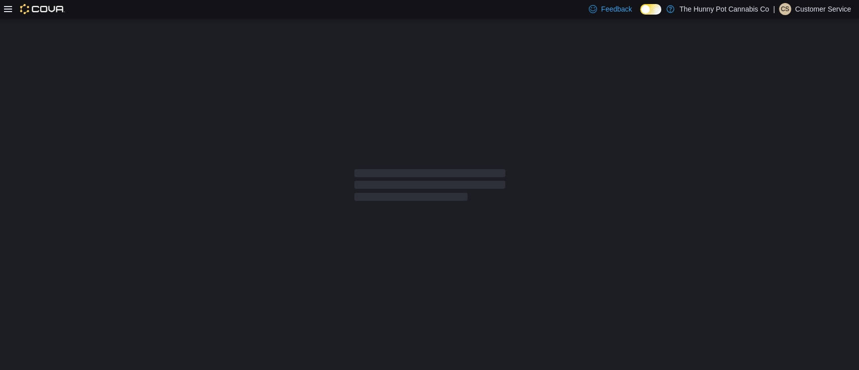
click at [558, 16] on div "Feedback Dark Mode The Hunny Pot Cannabis Co | CS Customer Service" at bounding box center [429, 9] width 859 height 19
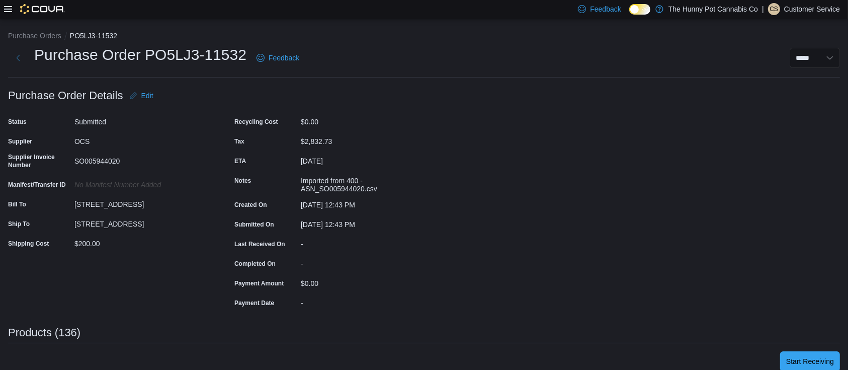
click at [822, 359] on span "Start Receiving" at bounding box center [810, 361] width 48 height 10
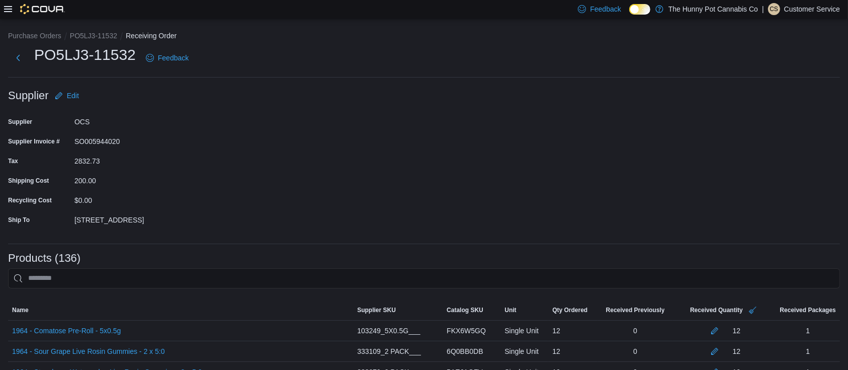
click at [719, 173] on form "Supplier Edit Supplier OCS Supplier Invoice # SO005944020 Tax 2832.73 Shipping …" at bounding box center [424, 161] width 832 height 150
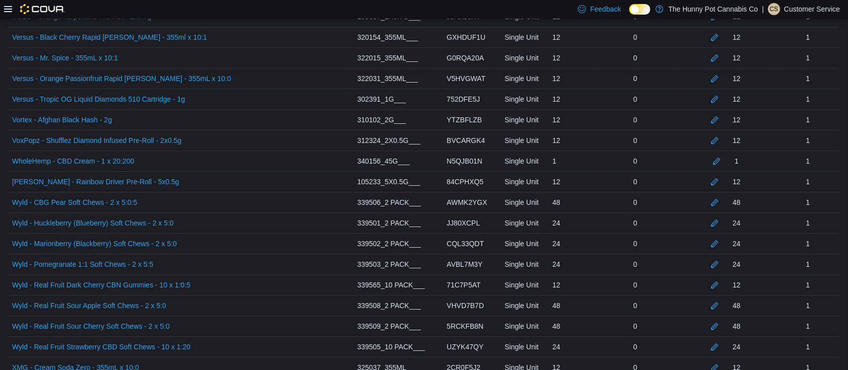
scroll to position [2812, 0]
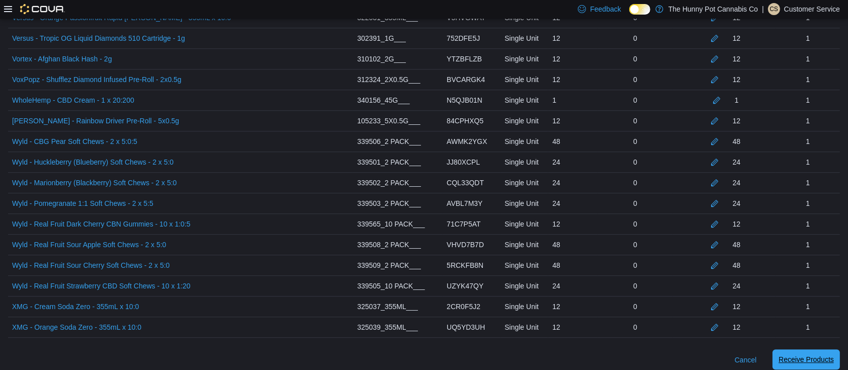
click at [809, 357] on span "Receive Products" at bounding box center [806, 359] width 55 height 20
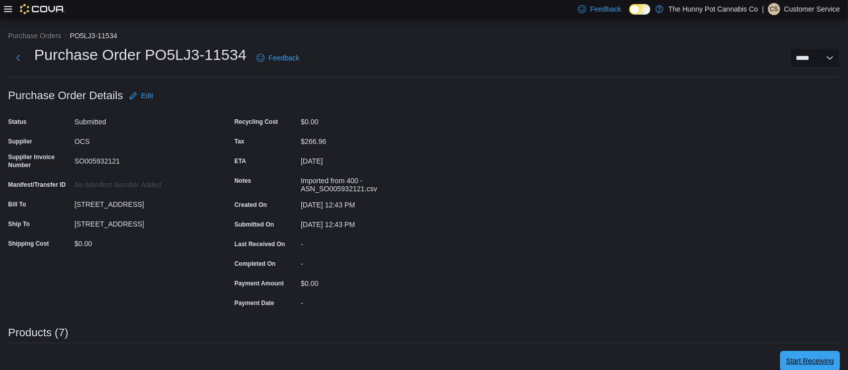
click at [809, 355] on span "Start Receiving" at bounding box center [810, 361] width 48 height 20
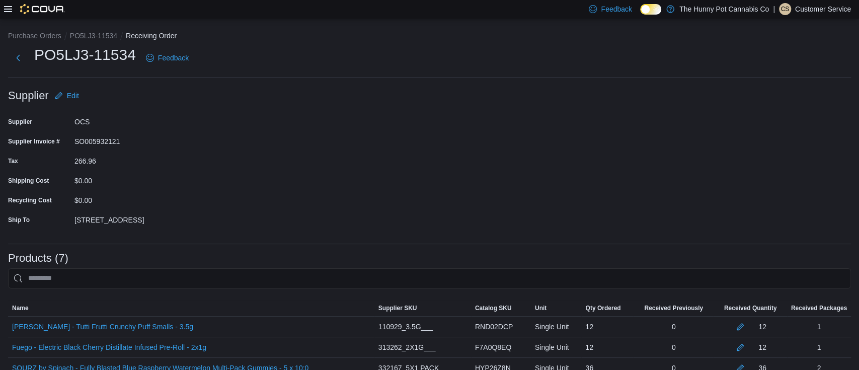
click at [702, 187] on form "Supplier Edit Supplier OCS Supplier Invoice # SO005932121 Tax 266.96 Shipping C…" at bounding box center [429, 161] width 843 height 150
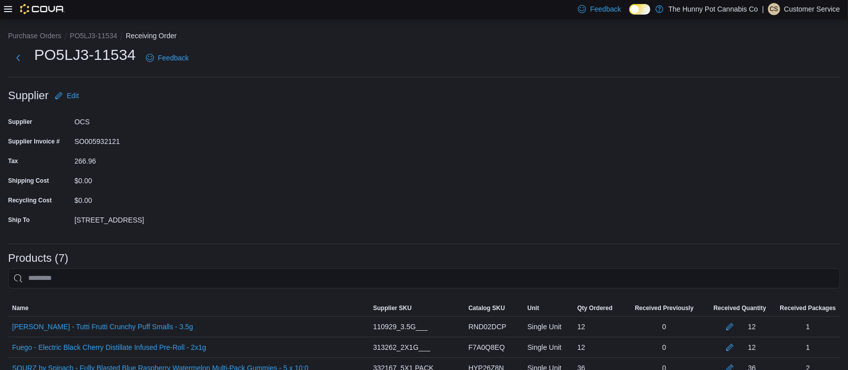
scroll to position [130, 0]
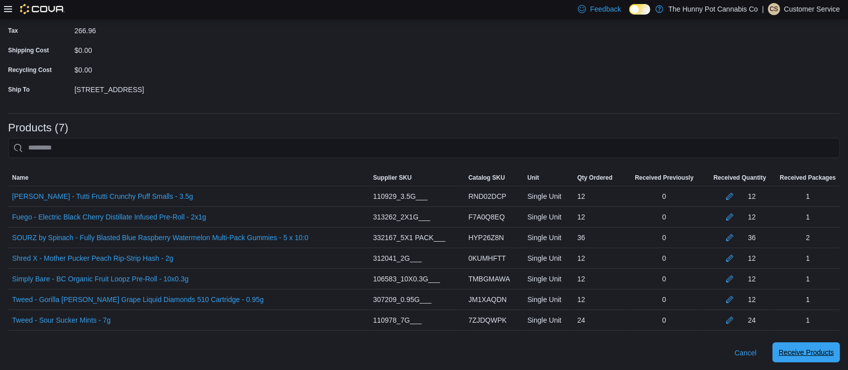
click at [824, 349] on span "Receive Products" at bounding box center [806, 352] width 55 height 10
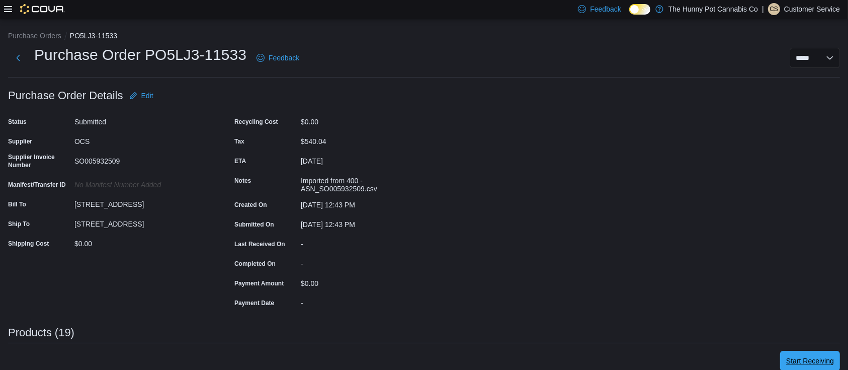
click at [812, 358] on span "Start Receiving" at bounding box center [810, 361] width 48 height 10
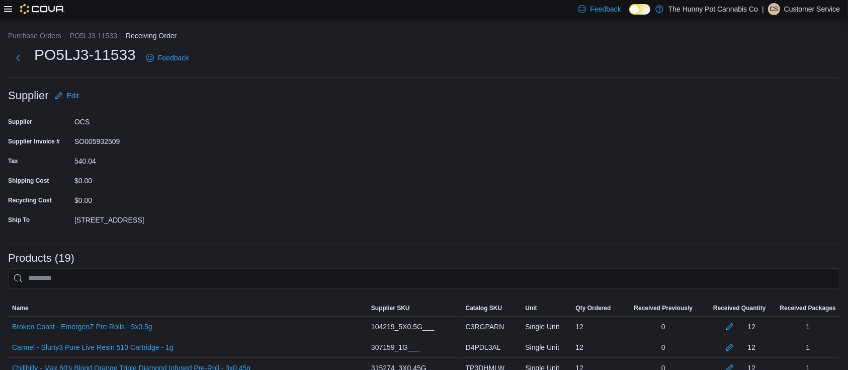
click at [684, 192] on form "Supplier Edit Supplier OCS Supplier Invoice # SO005932509 Tax 540.04 Shipping C…" at bounding box center [424, 161] width 832 height 150
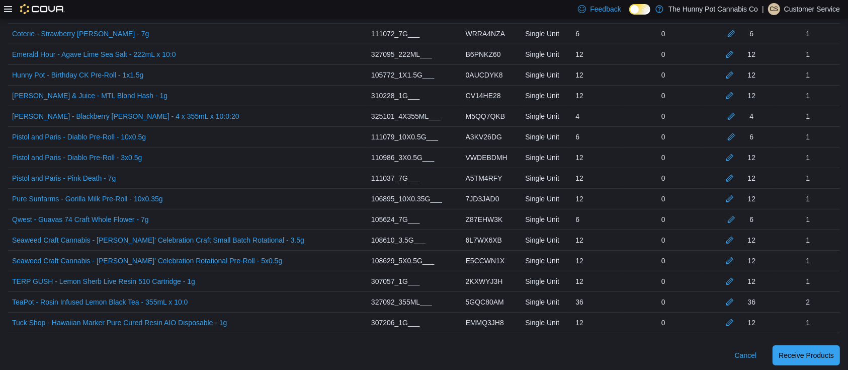
scroll to position [377, 0]
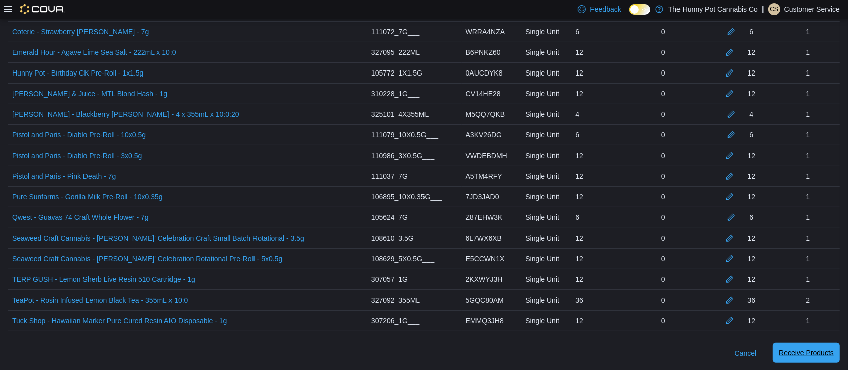
click at [809, 356] on span "Receive Products" at bounding box center [806, 353] width 55 height 10
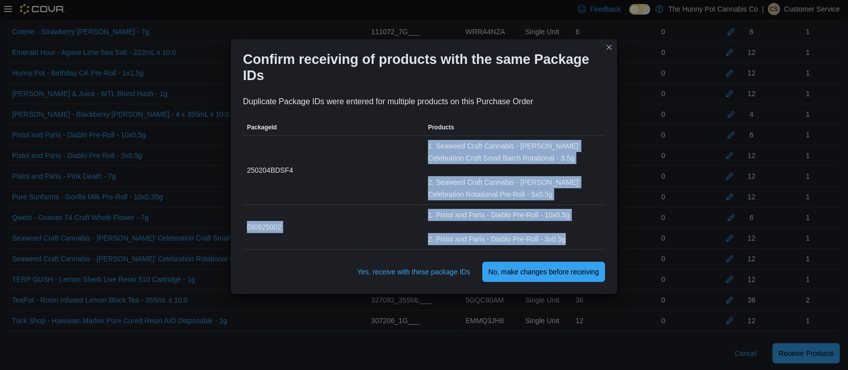
drag, startPoint x: 414, startPoint y: 145, endPoint x: 594, endPoint y: 240, distance: 203.6
click at [594, 240] on tbody "PackageId 250204BDSF4 Products 1. Seaweed Craft Cannabis - [PERSON_NAME]' Celeb…" at bounding box center [424, 192] width 362 height 114
drag, startPoint x: 559, startPoint y: 199, endPoint x: 581, endPoint y: 204, distance: 22.2
click at [560, 199] on div "2. Seaweed Craft Cannabis - [PERSON_NAME]' Celebration Rotational Pre-Roll - 5x…" at bounding box center [514, 188] width 173 height 24
click at [582, 230] on div "1. Pistol and Paris - Diablo Pre-Roll - 10x0.5g 2. Pistol and Paris - Diablo Pr…" at bounding box center [514, 227] width 173 height 36
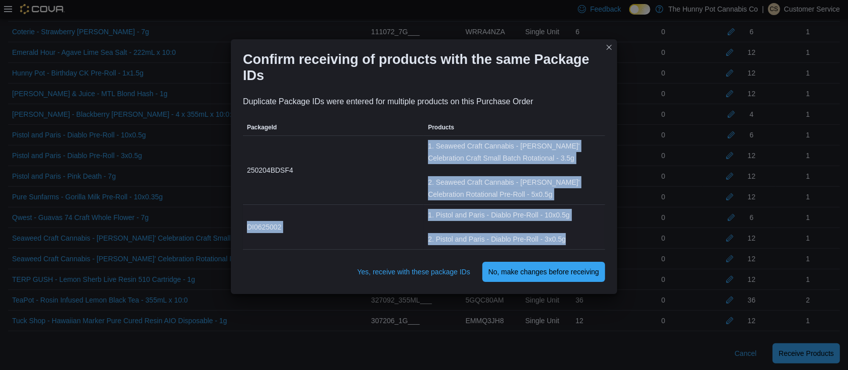
click at [571, 238] on div "2. Pistol and Paris - Diablo Pre-Roll - 3x0.5g" at bounding box center [514, 239] width 173 height 12
drag, startPoint x: 573, startPoint y: 239, endPoint x: 426, endPoint y: 137, distance: 179.7
click at [426, 137] on tbody "PackageId 250204BDSF4 Products 1. Seaweed Craft Cannabis - [PERSON_NAME]' Celeb…" at bounding box center [424, 192] width 362 height 114
copy tbody "1. Seaweed Craft Cannabis - [PERSON_NAME]' Celebration Craft Small Batch Rotati…"
click at [466, 176] on div "2. Seaweed Craft Cannabis - [PERSON_NAME]' Celebration Rotational Pre-Roll - 5x…" at bounding box center [514, 188] width 173 height 24
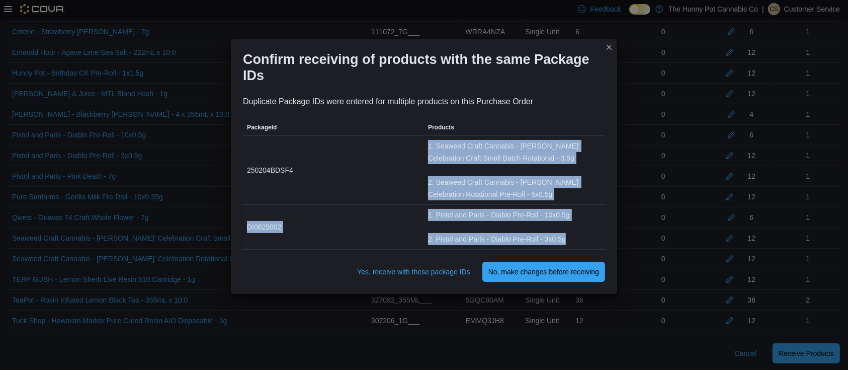
drag, startPoint x: 426, startPoint y: 143, endPoint x: 587, endPoint y: 236, distance: 185.8
click at [587, 236] on tbody "PackageId 250204BDSF4 Products 1. Seaweed Craft Cannabis - [PERSON_NAME]' Celeb…" at bounding box center [424, 192] width 362 height 114
copy tbody "1. Seaweed Craft Cannabis - [PERSON_NAME]' Celebration Craft Small Batch Rotati…"
click at [414, 269] on span "Yes, receive with these package IDs" at bounding box center [413, 272] width 113 height 10
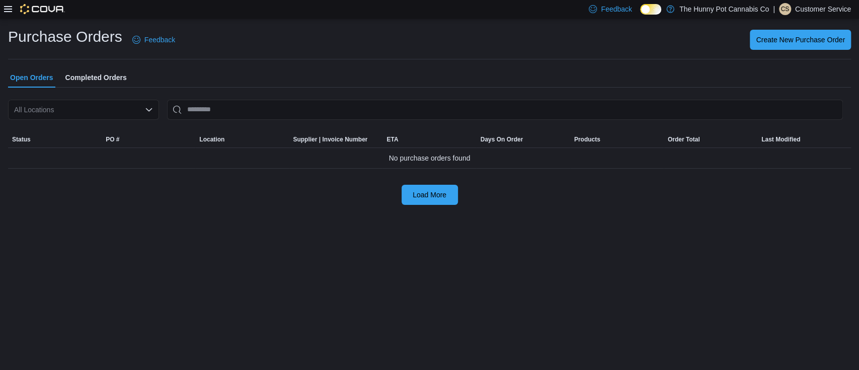
click at [600, 38] on div "Create New Purchase Order" at bounding box center [519, 40] width 664 height 20
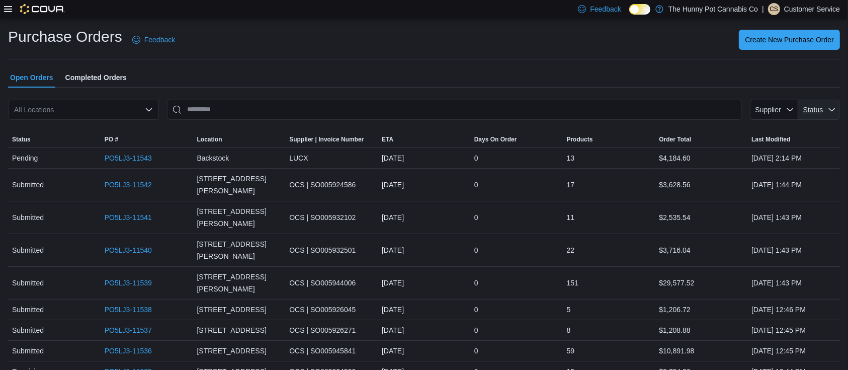
click at [814, 110] on span "Status" at bounding box center [813, 110] width 20 height 8
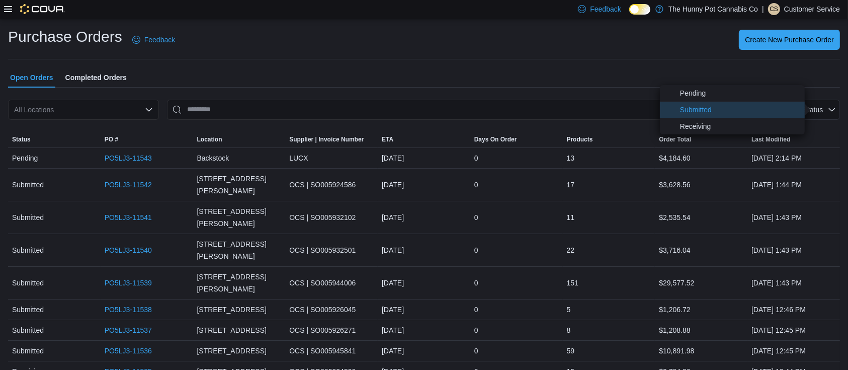
click at [719, 113] on span "Submitted" at bounding box center [739, 110] width 119 height 12
type input "**********"
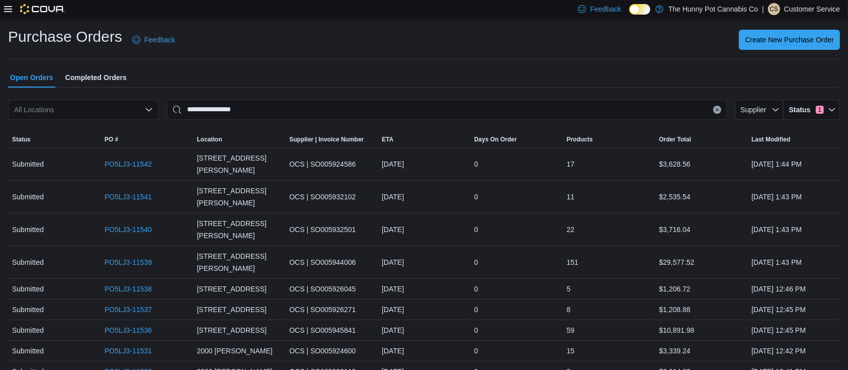
click at [540, 56] on div "Purchase Orders Feedback Create New Purchase Order" at bounding box center [424, 43] width 832 height 33
click at [142, 256] on link "PO5LJ3-11539" at bounding box center [128, 262] width 47 height 12
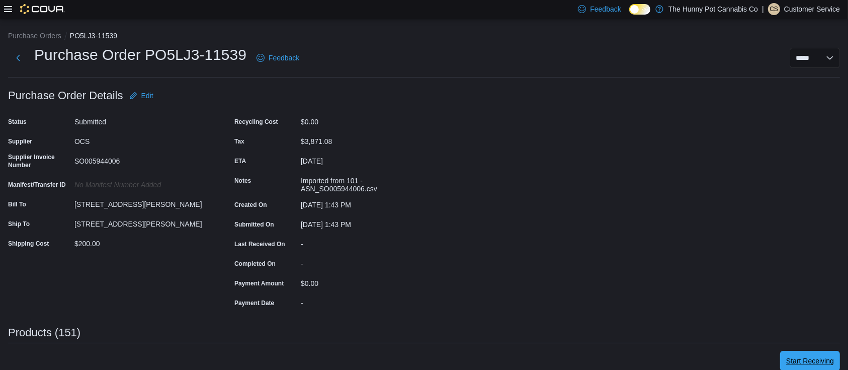
click at [827, 360] on span "Start Receiving" at bounding box center [810, 361] width 48 height 10
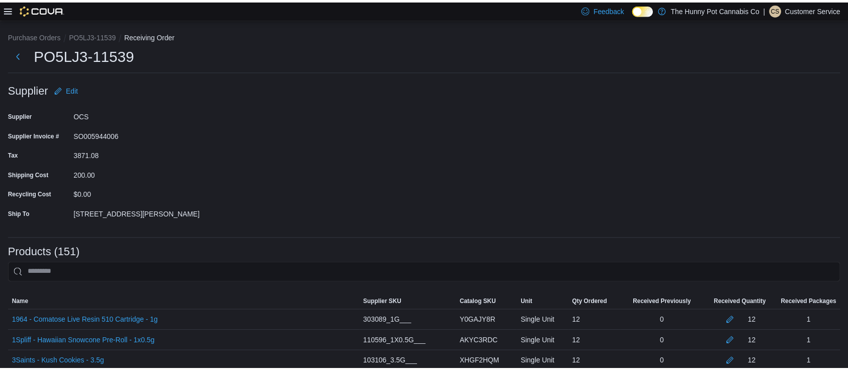
scroll to position [3087, 0]
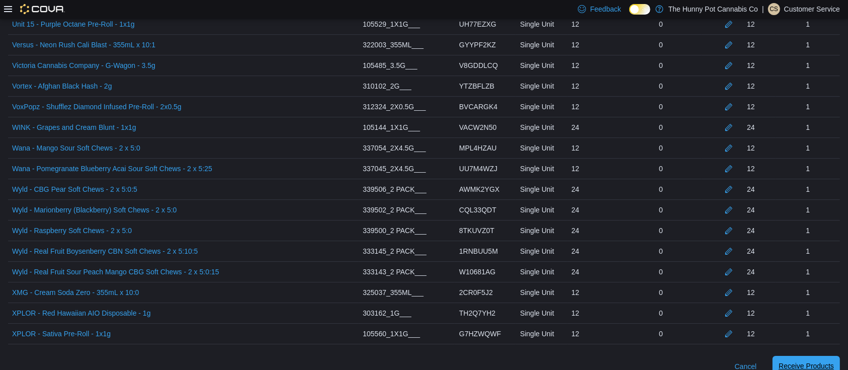
click at [809, 364] on span "Receive Products" at bounding box center [806, 366] width 55 height 20
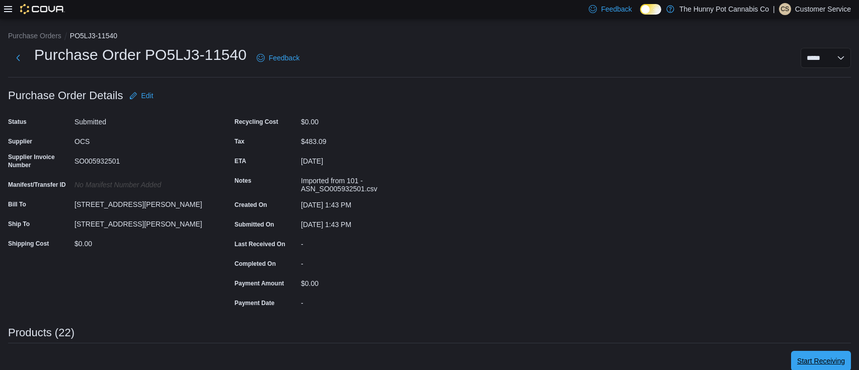
click at [813, 364] on span "Start Receiving" at bounding box center [821, 361] width 48 height 10
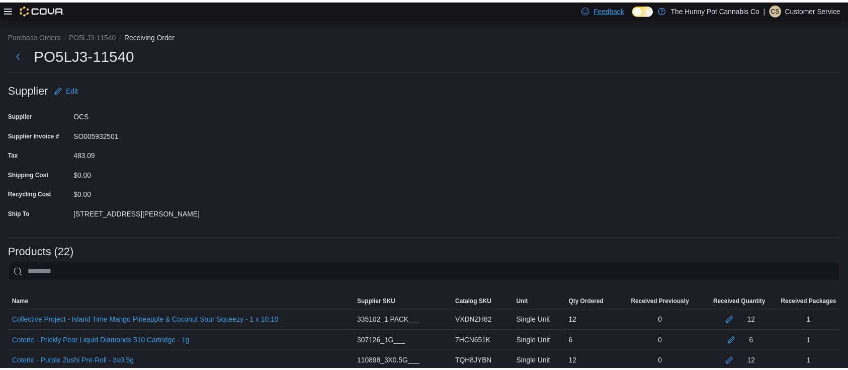
scroll to position [439, 0]
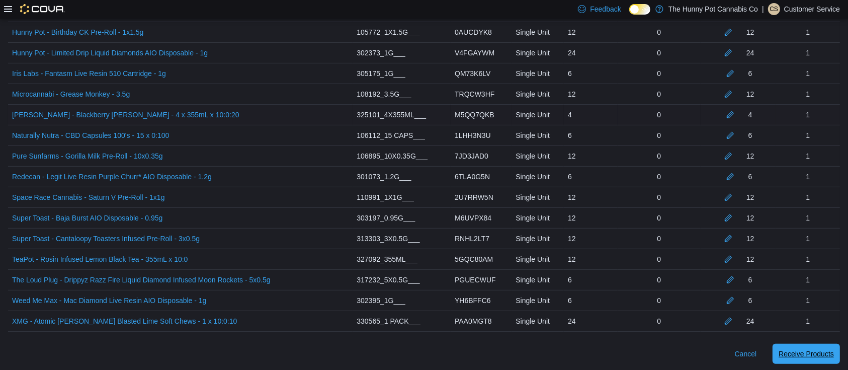
drag, startPoint x: 810, startPoint y: 353, endPoint x: 761, endPoint y: 111, distance: 246.8
click at [811, 353] on span "Receive Products" at bounding box center [806, 354] width 55 height 10
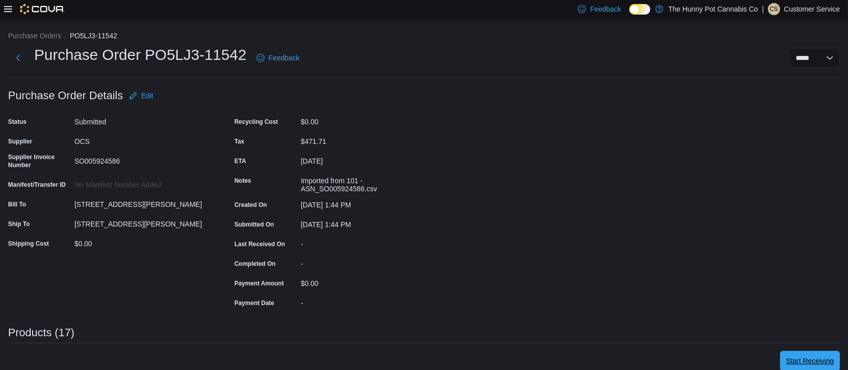
click at [834, 361] on span "Start Receiving" at bounding box center [810, 361] width 48 height 10
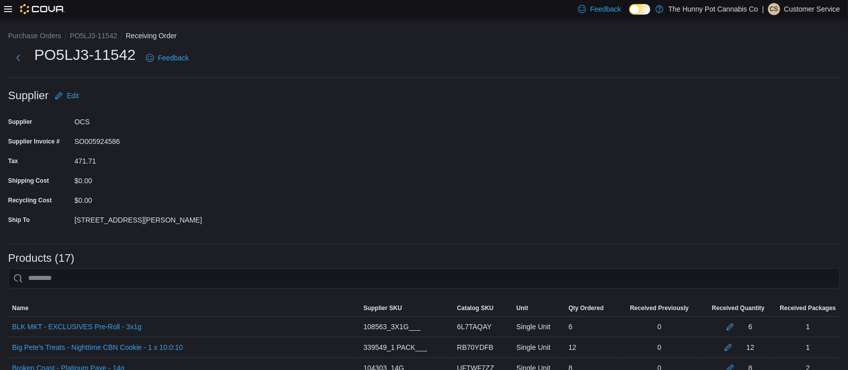
scroll to position [336, 0]
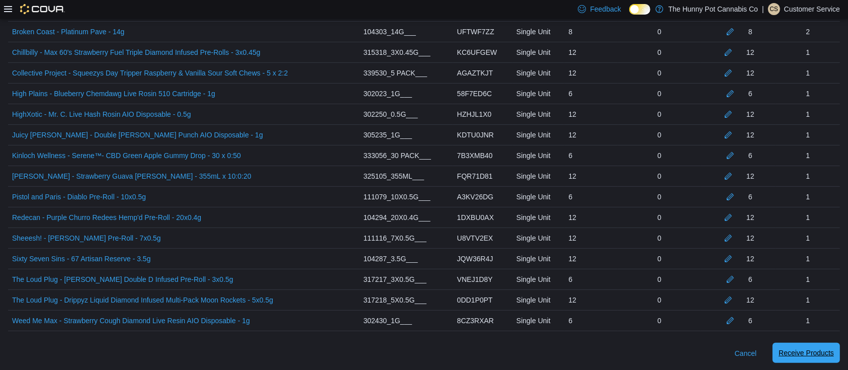
click at [803, 360] on span "Receive Products" at bounding box center [806, 353] width 55 height 20
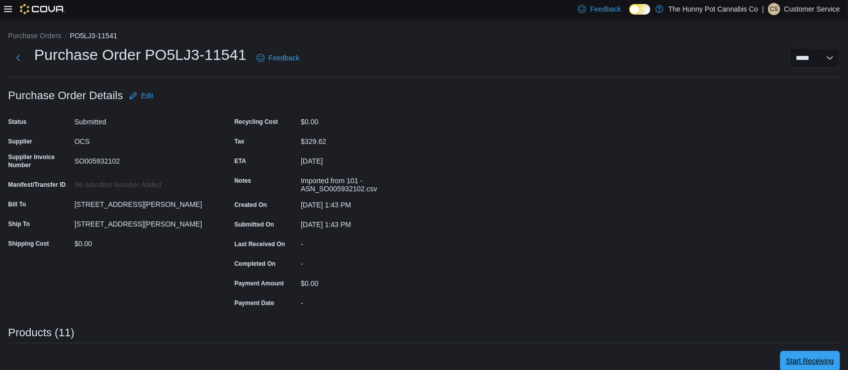
click at [805, 357] on span "Start Receiving" at bounding box center [810, 361] width 48 height 10
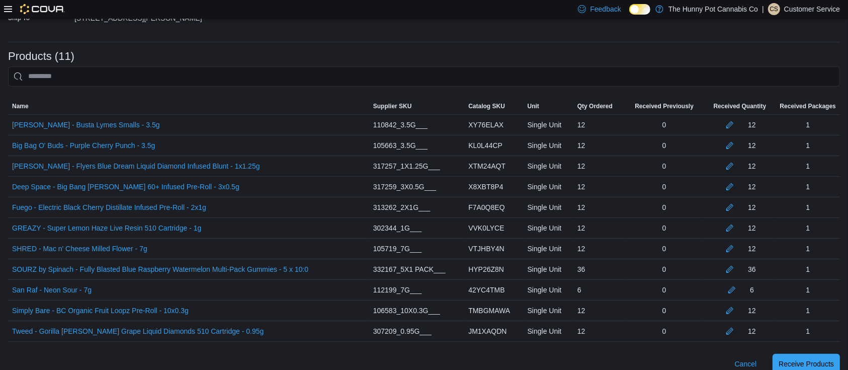
scroll to position [213, 0]
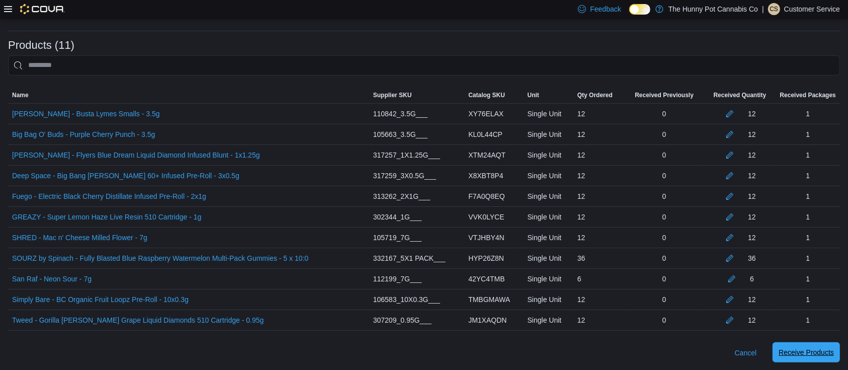
click at [829, 349] on span "Receive Products" at bounding box center [806, 352] width 55 height 10
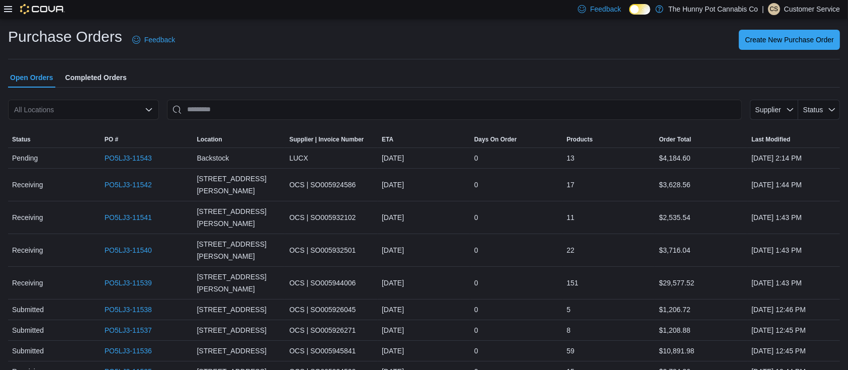
click at [155, 100] on div "All Locations" at bounding box center [83, 110] width 151 height 20
click at [835, 103] on span "Status" at bounding box center [819, 110] width 34 height 20
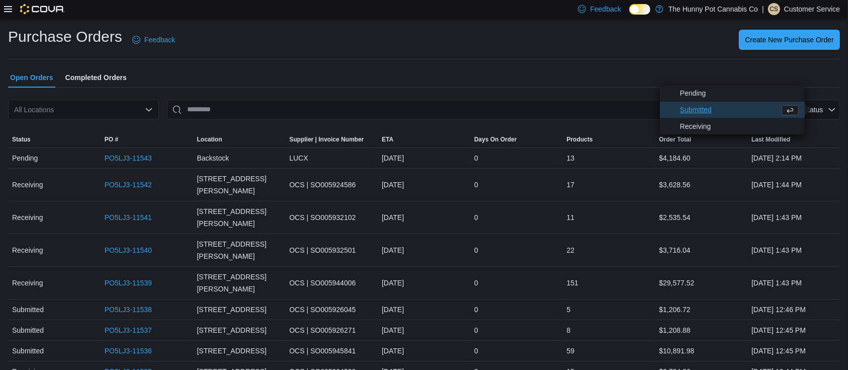
click at [729, 114] on span "Submitted" at bounding box center [728, 110] width 96 height 12
type input "**********"
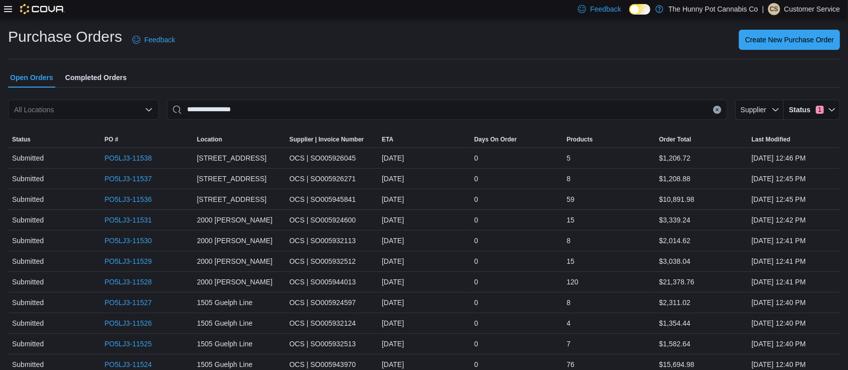
click at [451, 62] on div "**********" at bounding box center [424, 260] width 832 height 467
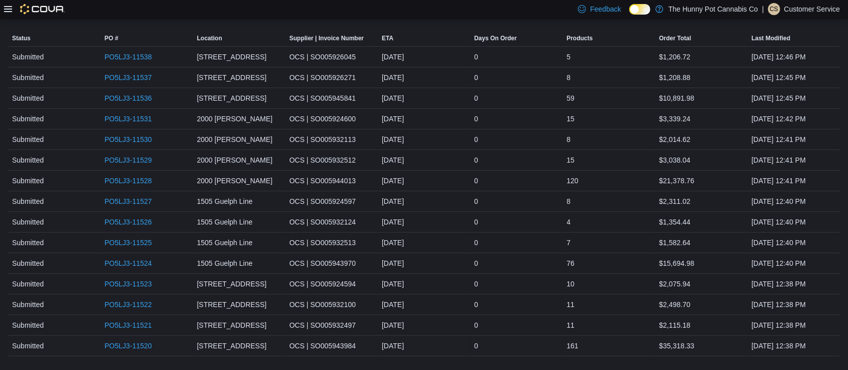
scroll to position [130, 0]
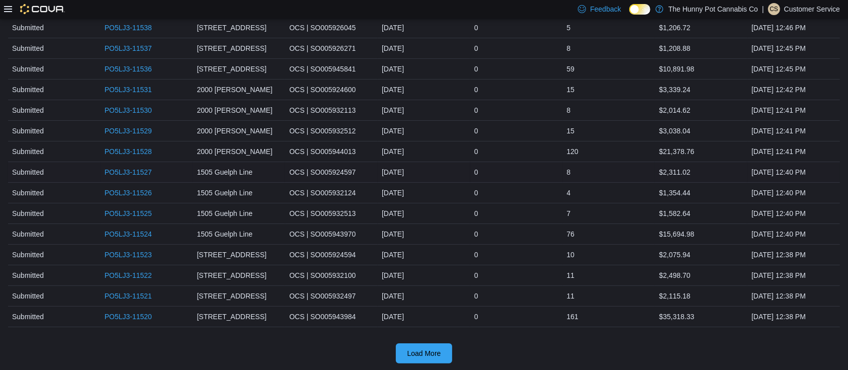
click at [607, 178] on div "8" at bounding box center [609, 172] width 93 height 20
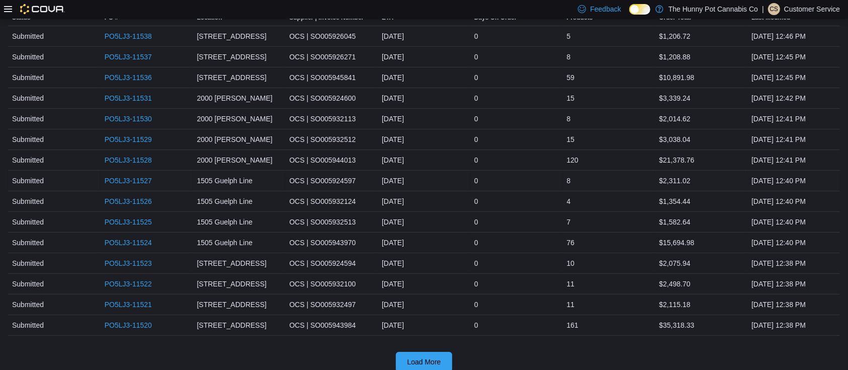
scroll to position [122, 0]
click at [582, 202] on div "4" at bounding box center [609, 201] width 93 height 20
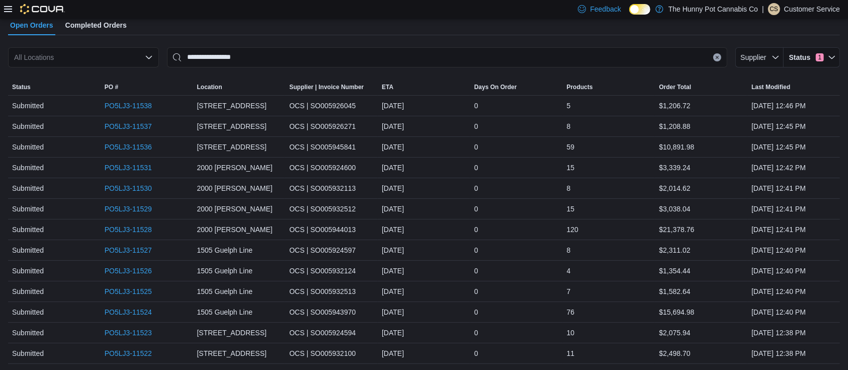
click at [584, 38] on div at bounding box center [424, 41] width 832 height 12
